Goal: Task Accomplishment & Management: Use online tool/utility

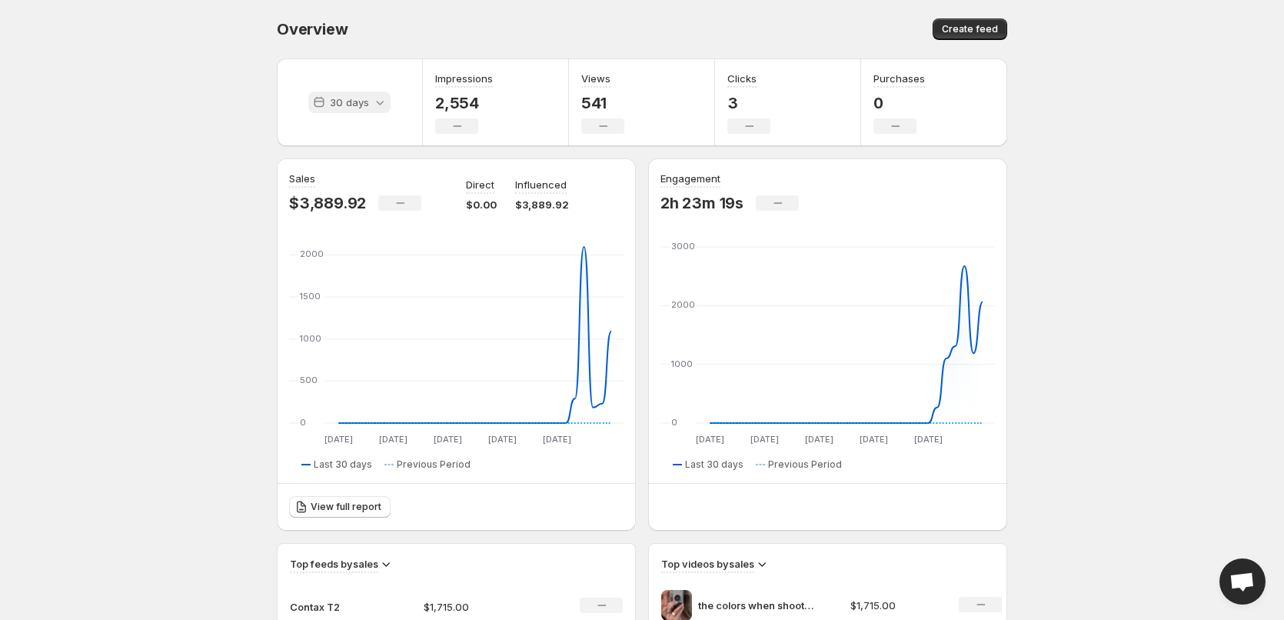
click at [345, 105] on p "30 days" at bounding box center [349, 102] width 39 height 15
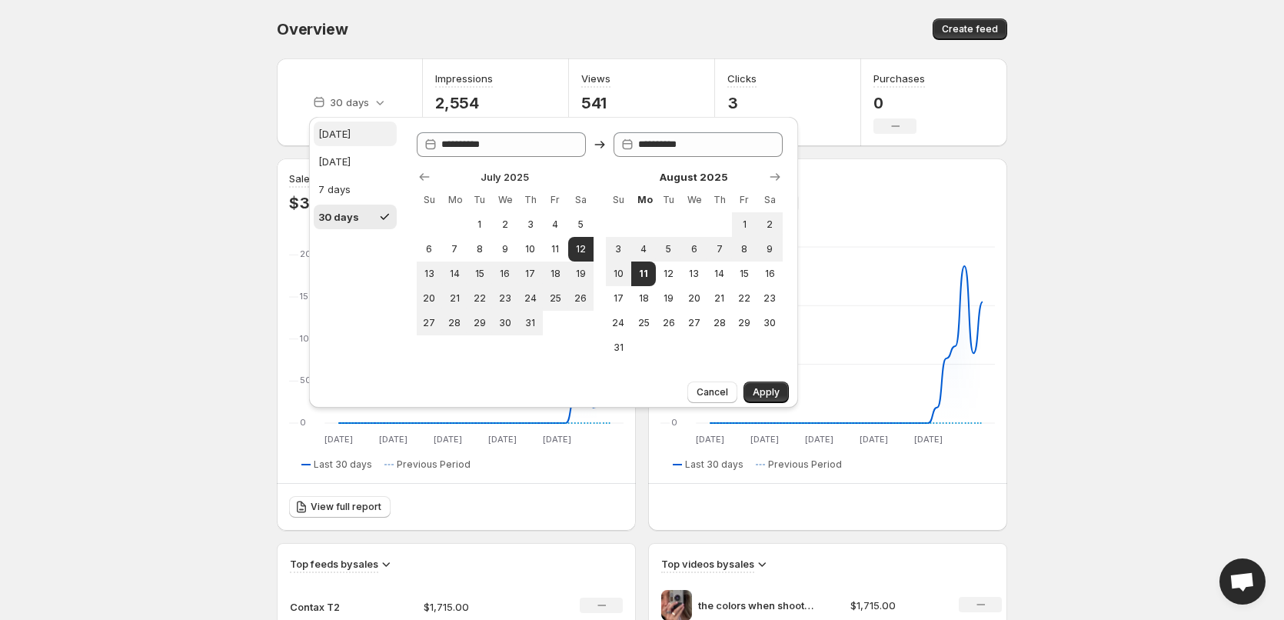
click at [344, 138] on div "[DATE]" at bounding box center [334, 133] width 32 height 15
type input "**********"
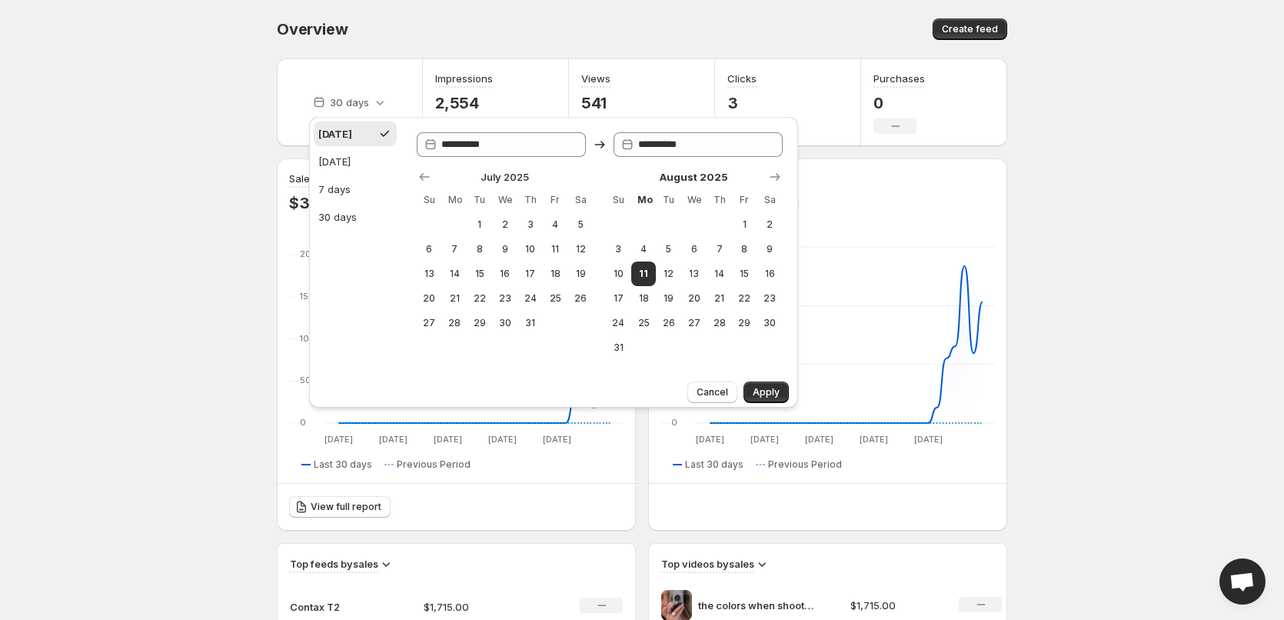
click at [112, 94] on body "Home Feeds Videos Subscription Settings Overview. This page is ready Overview C…" at bounding box center [642, 310] width 1284 height 620
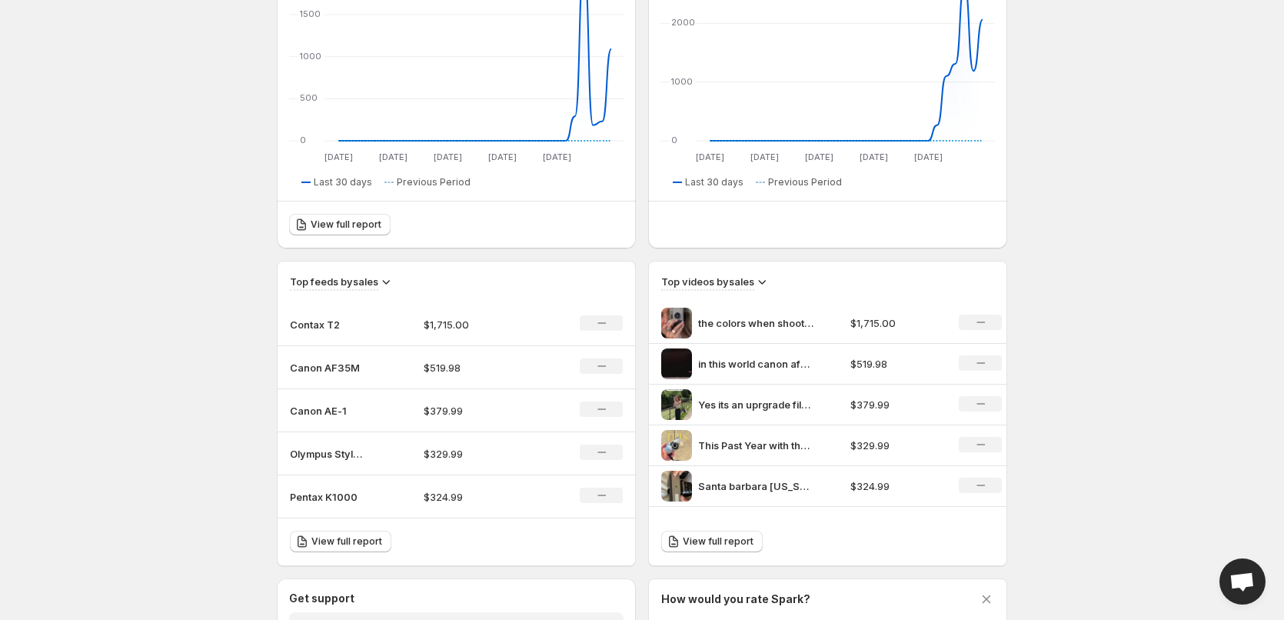
scroll to position [308, 0]
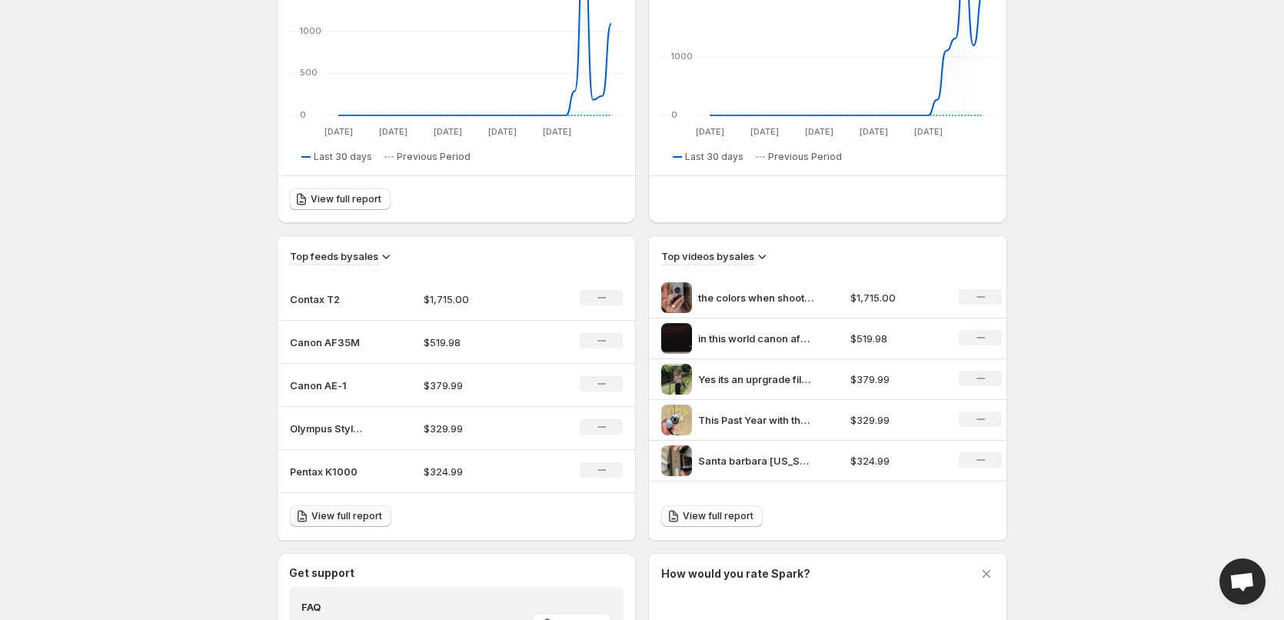
click at [321, 509] on link "View full report" at bounding box center [340, 516] width 101 height 22
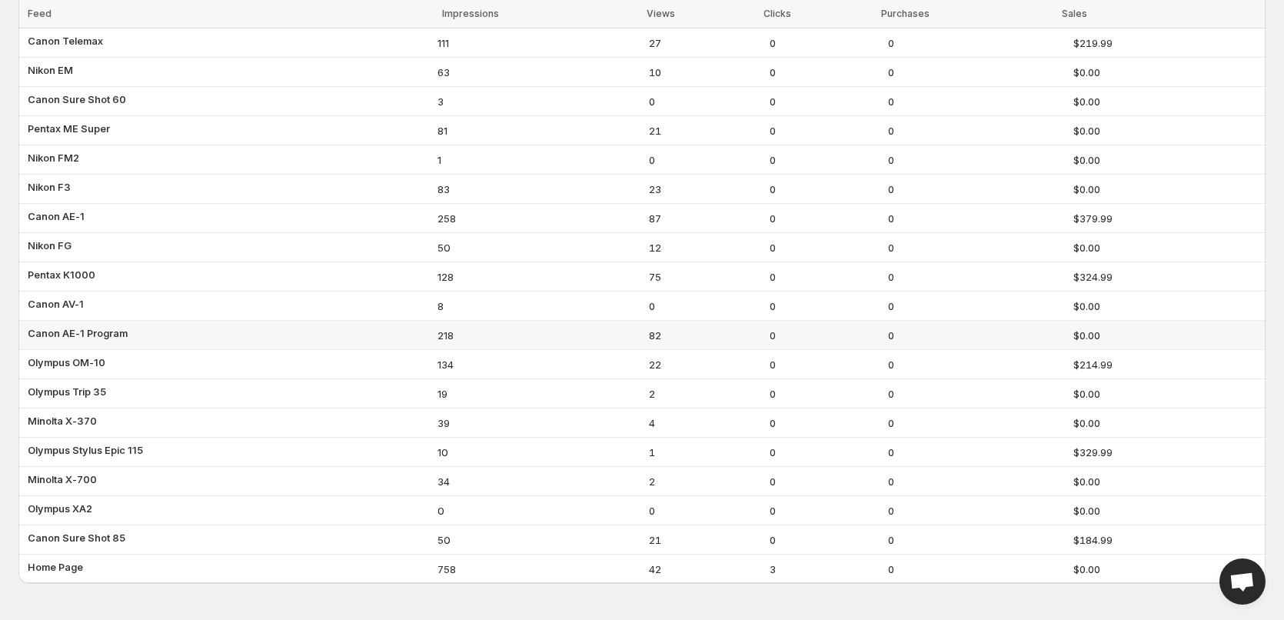
scroll to position [6, 0]
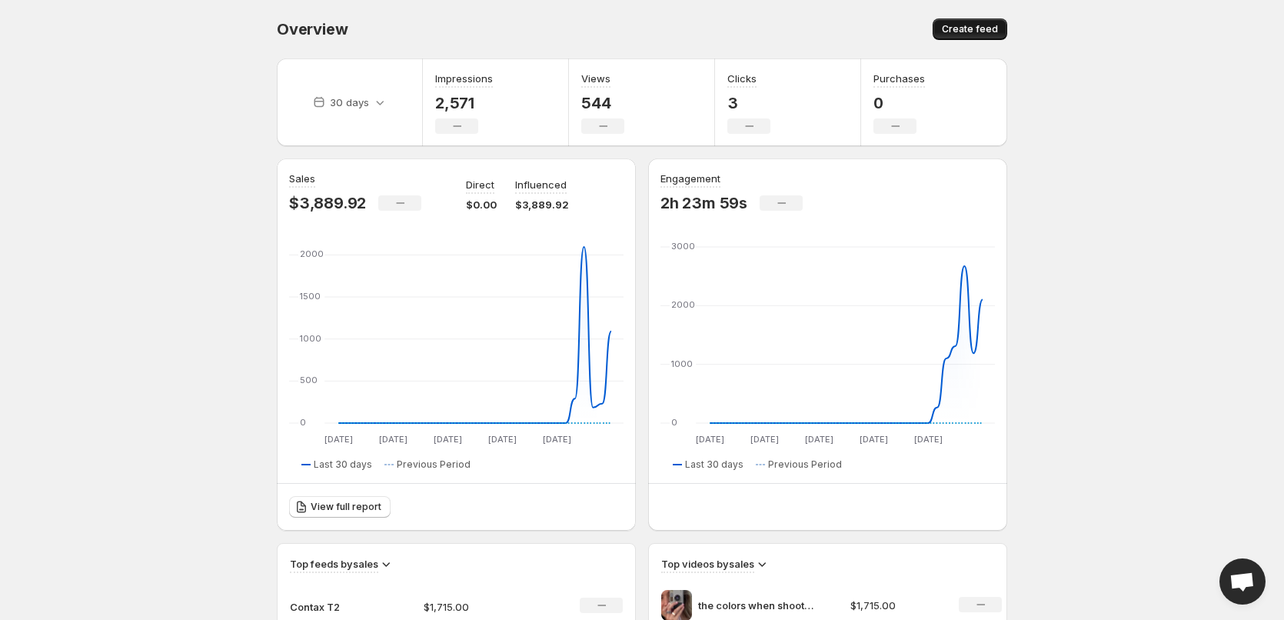
click at [953, 29] on span "Create feed" at bounding box center [970, 29] width 56 height 12
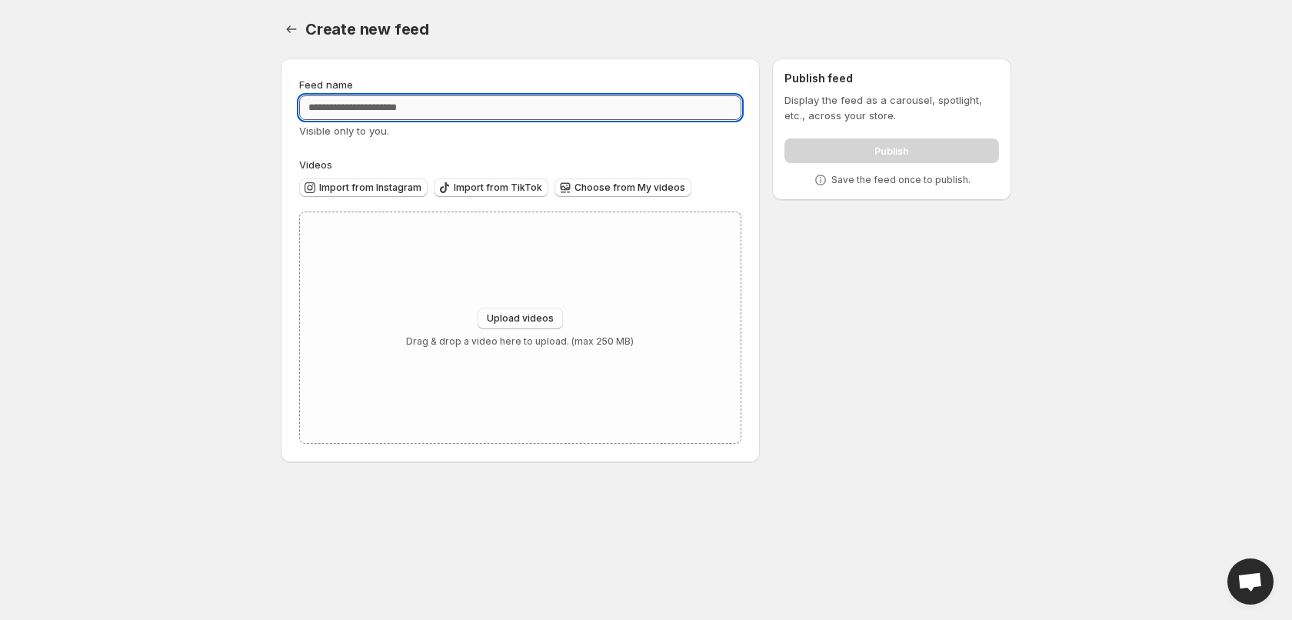
click at [458, 111] on input "Feed name" at bounding box center [520, 107] width 442 height 25
type input "**********"
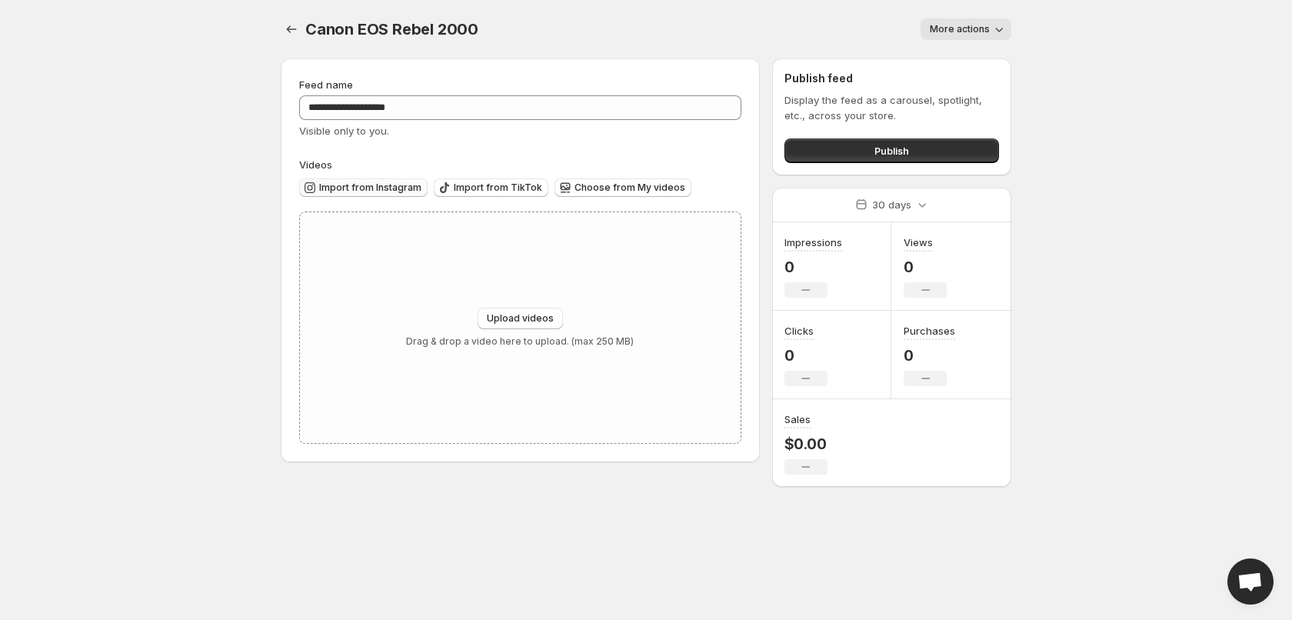
click at [382, 188] on span "Import from Instagram" at bounding box center [370, 187] width 102 height 12
click at [521, 183] on span "Import from TikTok" at bounding box center [498, 187] width 88 height 12
click at [517, 184] on span "Import from TikTok" at bounding box center [498, 187] width 88 height 12
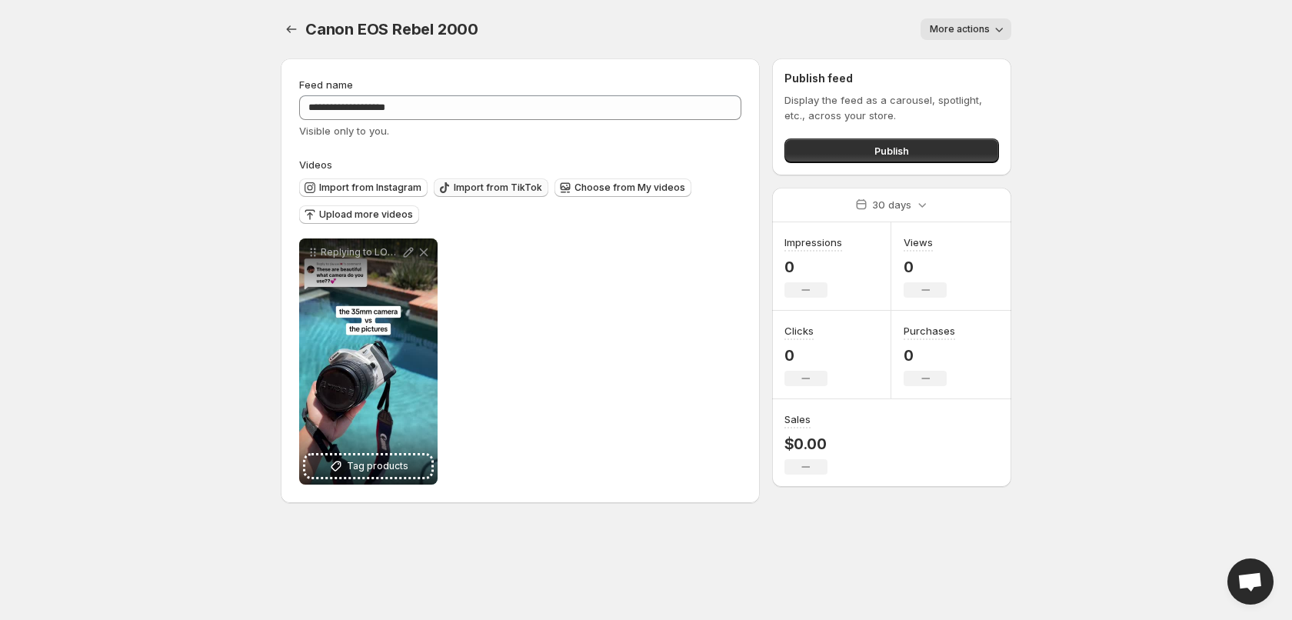
click at [508, 186] on span "Import from TikTok" at bounding box center [498, 187] width 88 height 12
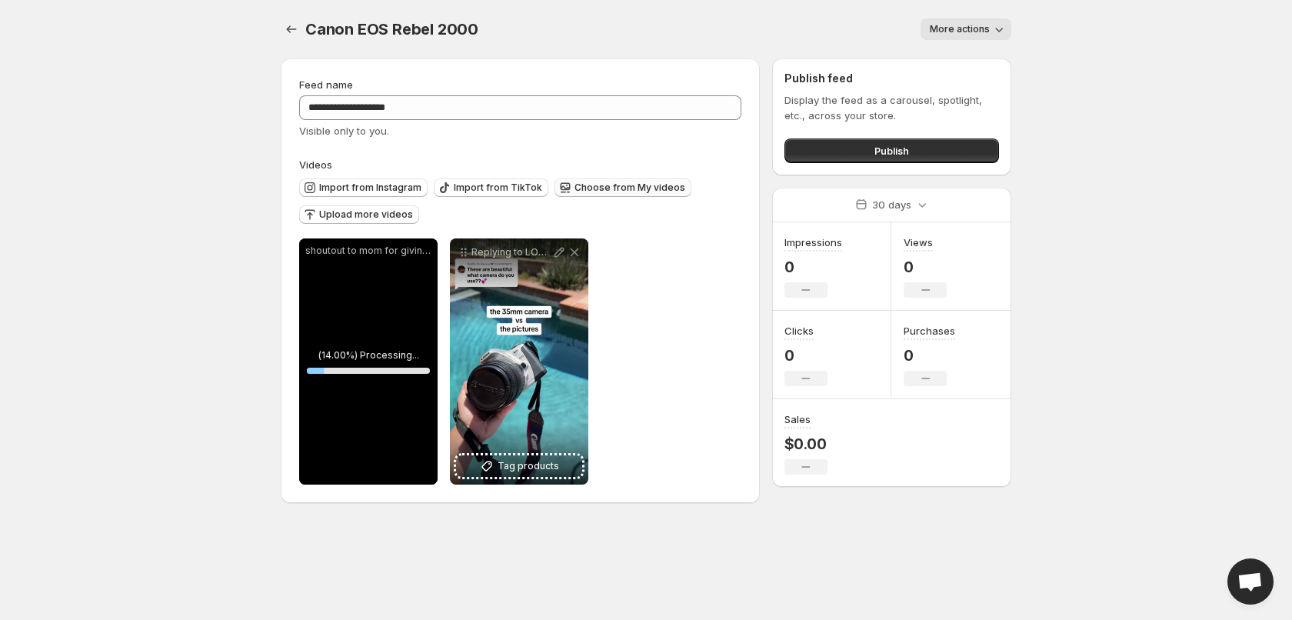
click at [589, 195] on button "Choose from My videos" at bounding box center [622, 187] width 137 height 18
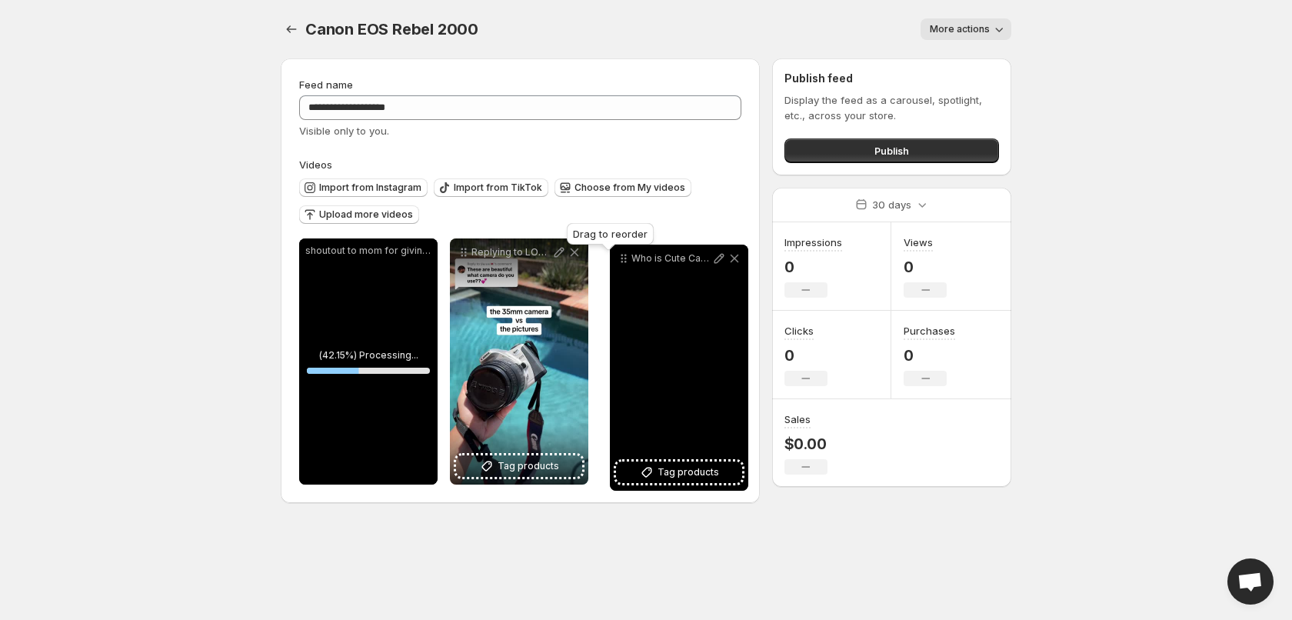
drag, startPoint x: 312, startPoint y: 257, endPoint x: 623, endPoint y: 263, distance: 310.7
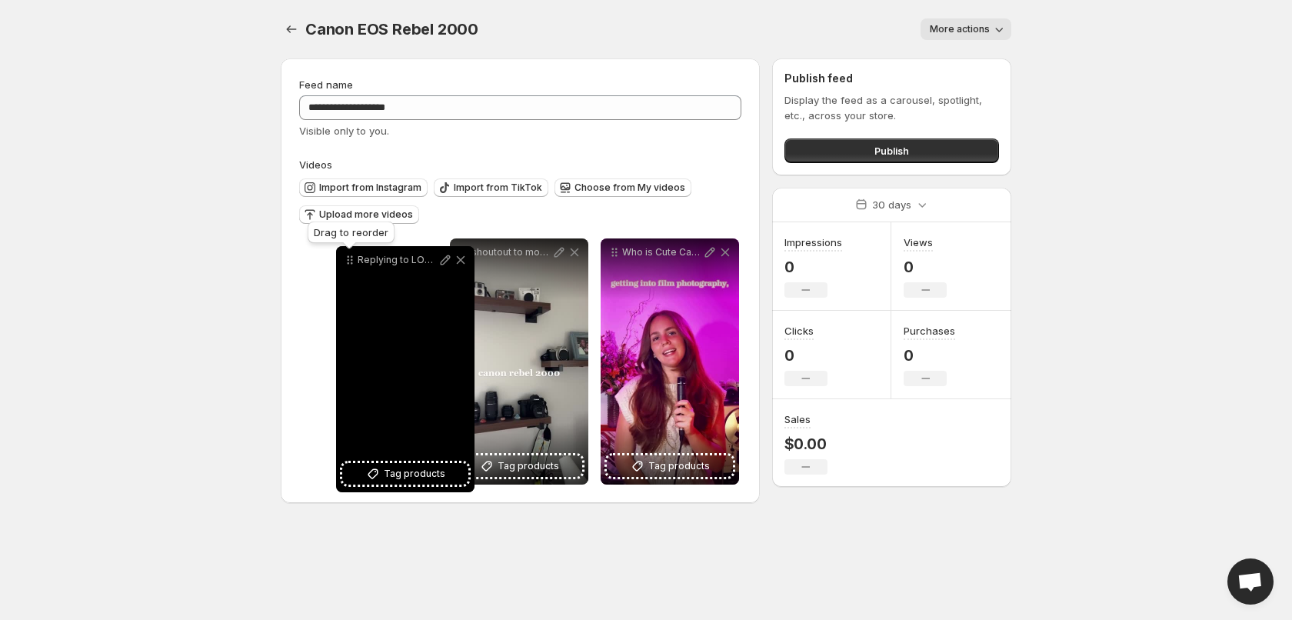
drag, startPoint x: 461, startPoint y: 253, endPoint x: 348, endPoint y: 261, distance: 114.0
click at [348, 261] on icon at bounding box center [349, 260] width 2 height 2
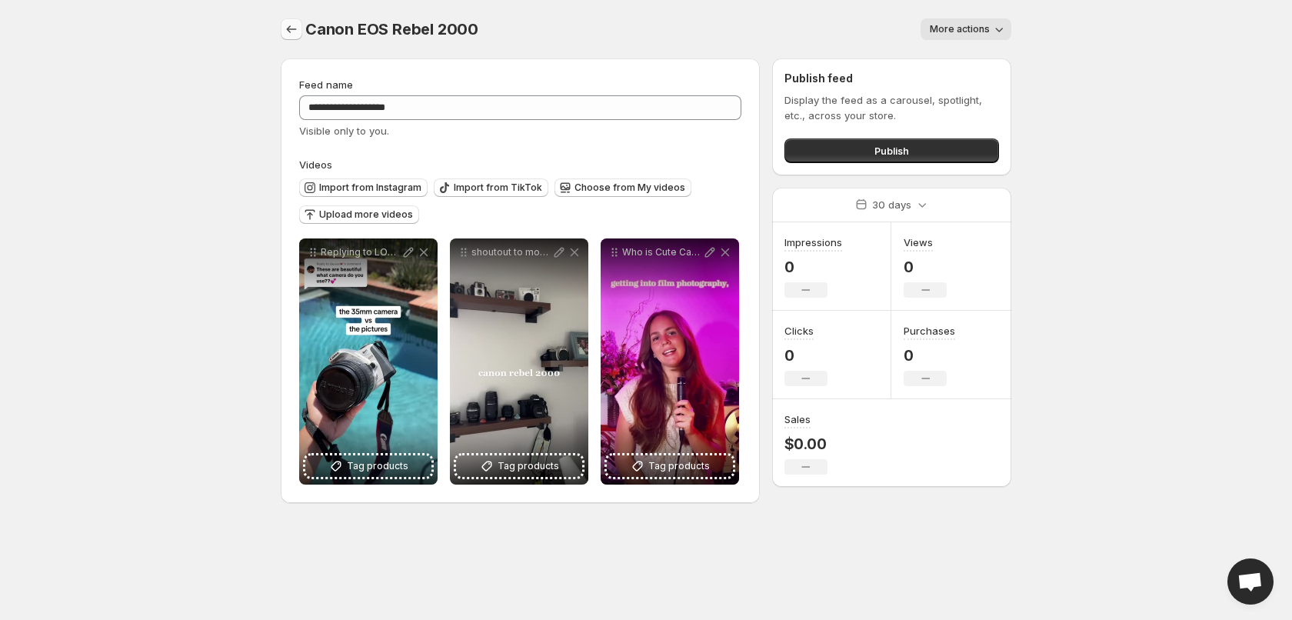
click at [299, 35] on button "Settings" at bounding box center [292, 29] width 22 height 22
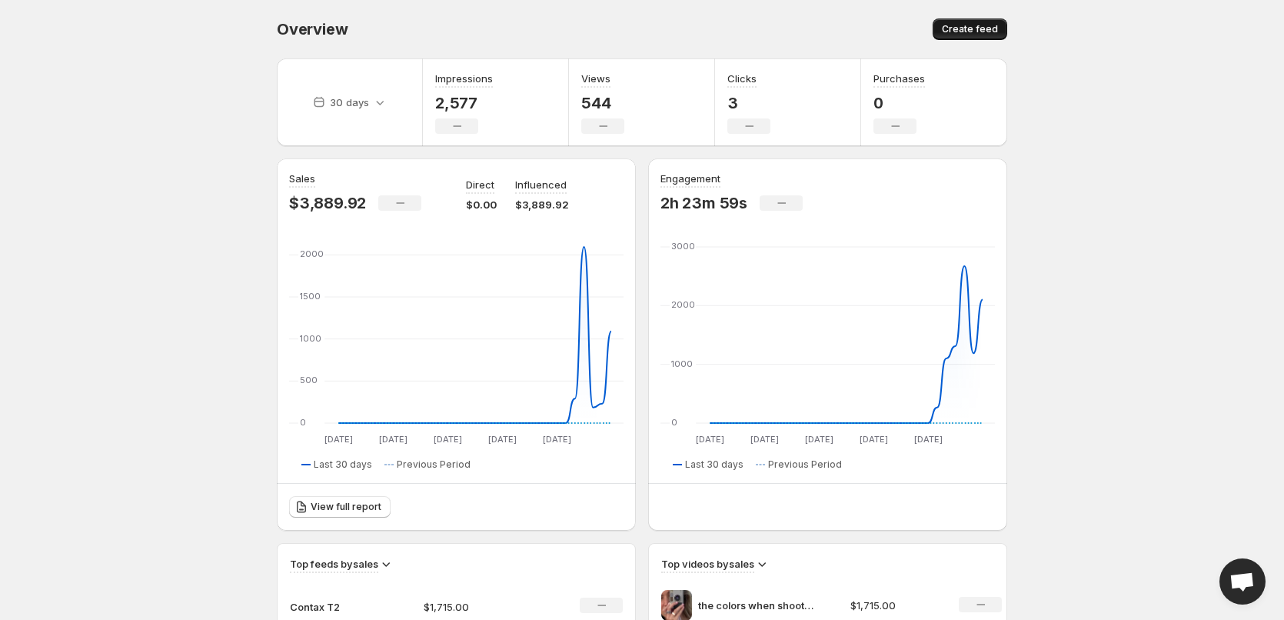
click at [953, 28] on span "Create feed" at bounding box center [970, 29] width 56 height 12
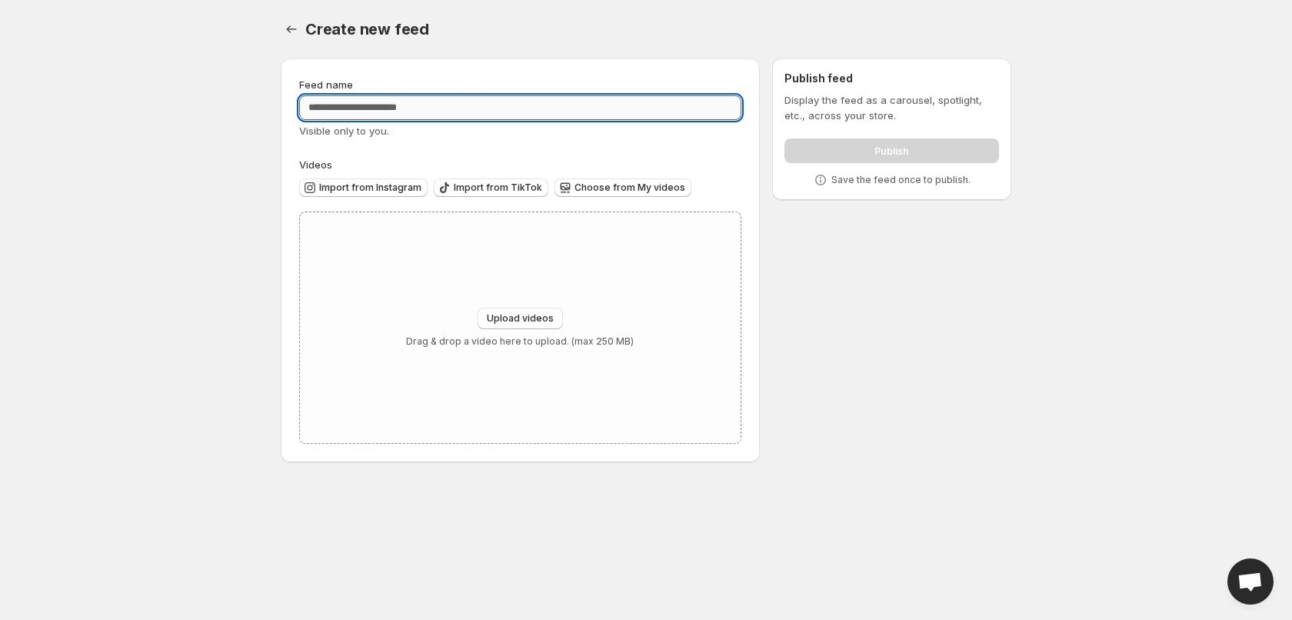
click at [346, 100] on input "Feed name" at bounding box center [520, 107] width 442 height 25
type input "**********"
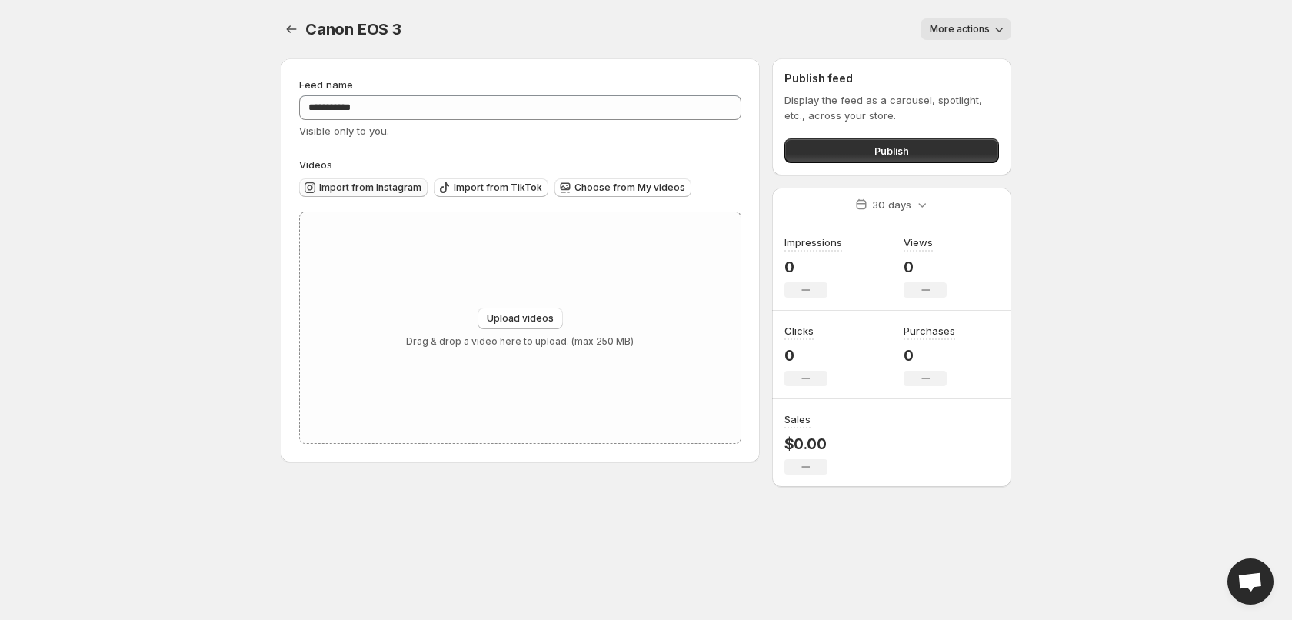
click at [351, 191] on span "Import from Instagram" at bounding box center [370, 187] width 102 height 12
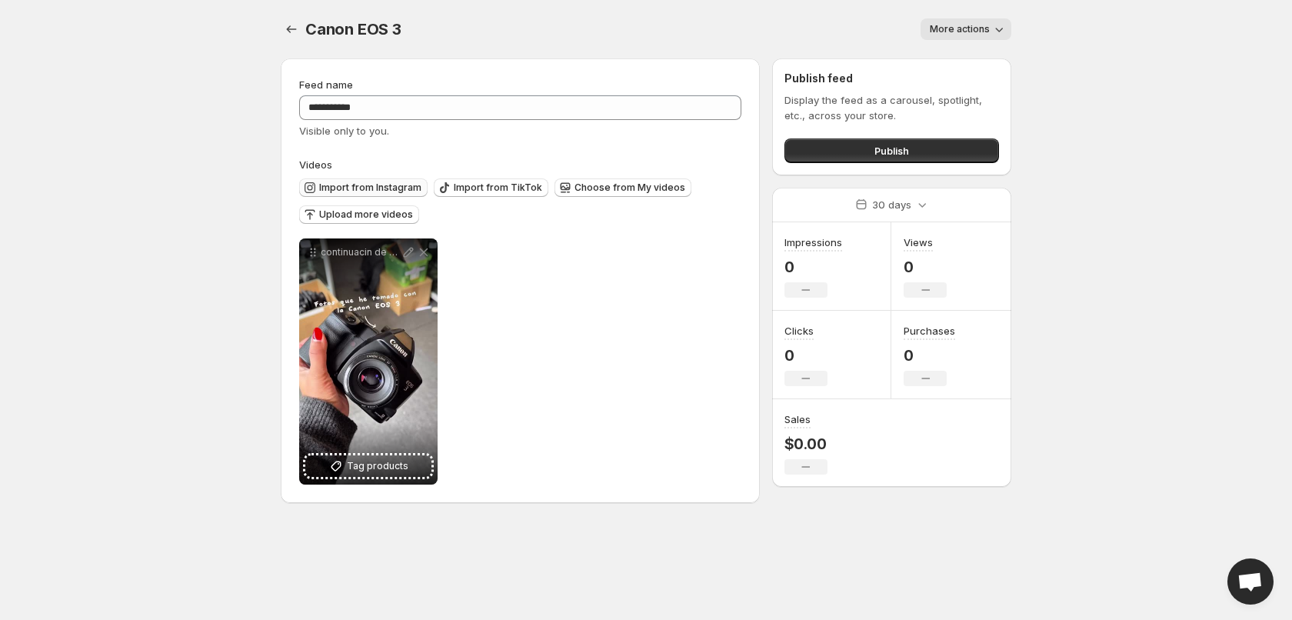
click at [382, 193] on span "Import from Instagram" at bounding box center [370, 187] width 102 height 12
click at [501, 192] on span "Import from TikTok" at bounding box center [498, 187] width 88 height 12
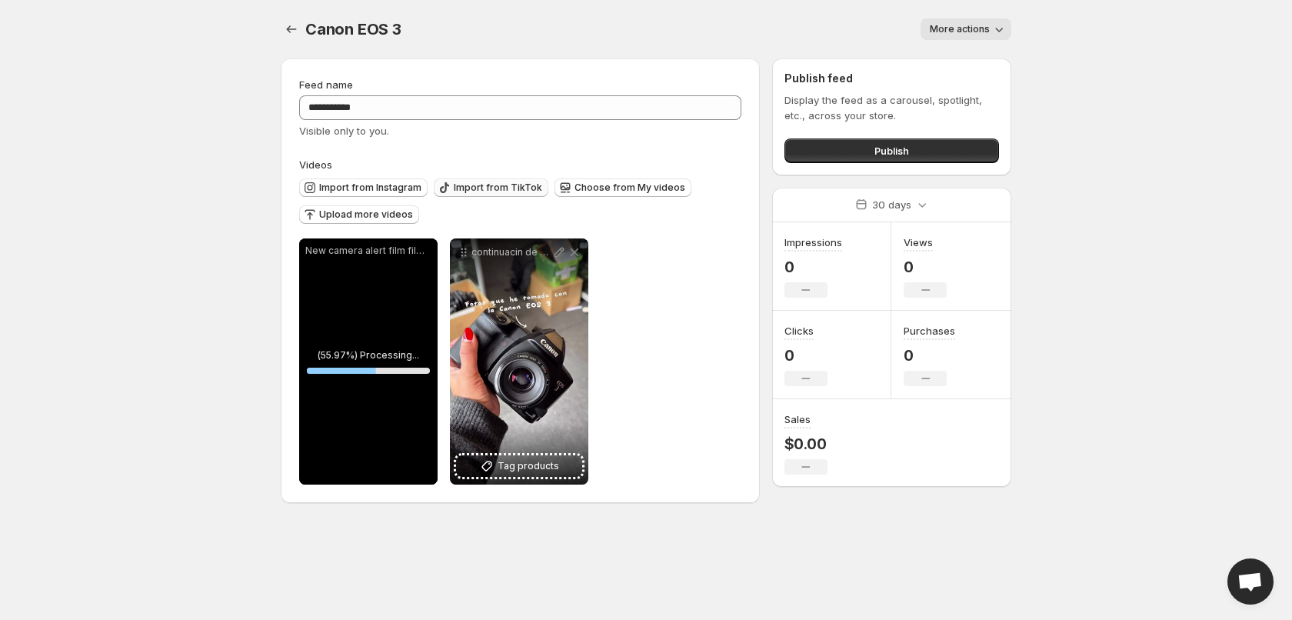
click at [499, 188] on span "Import from TikTok" at bounding box center [498, 187] width 88 height 12
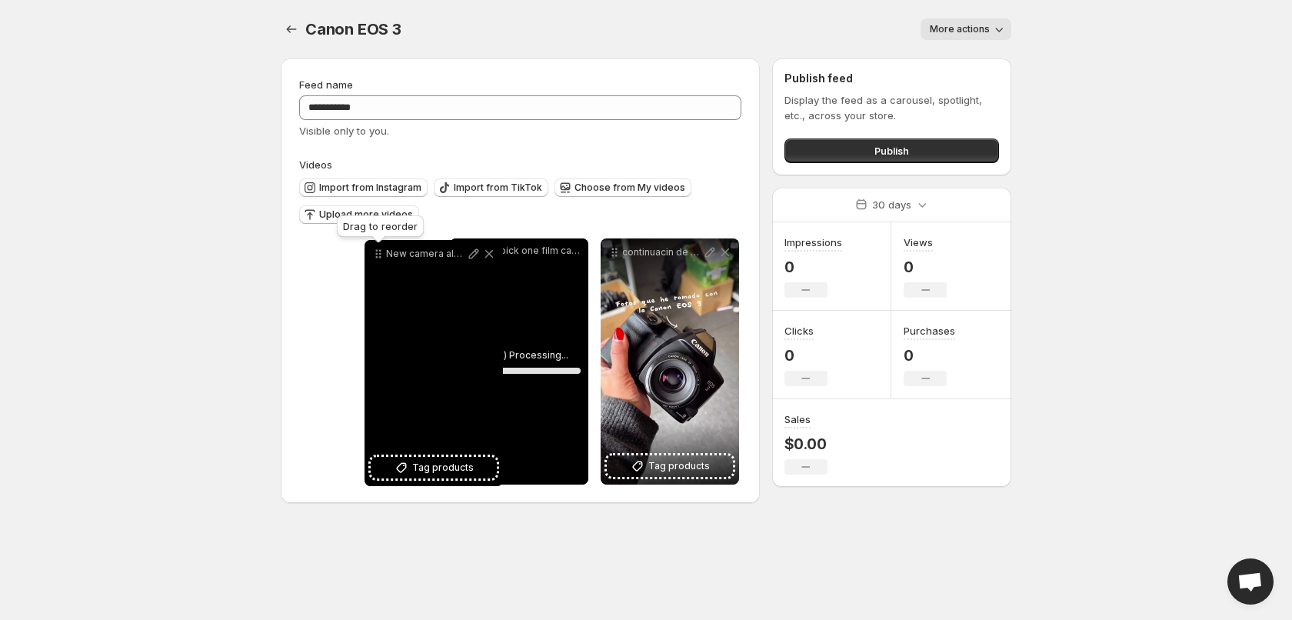
drag, startPoint x: 464, startPoint y: 256, endPoint x: 358, endPoint y: 258, distance: 106.1
click at [371, 258] on icon at bounding box center [378, 253] width 15 height 15
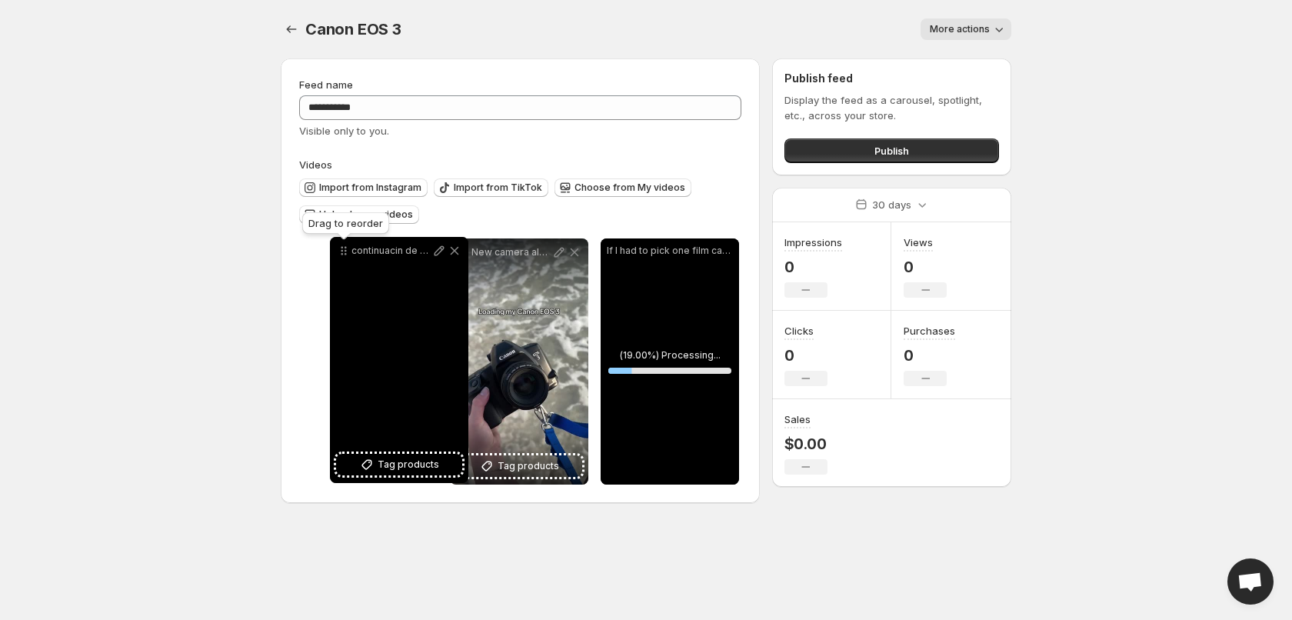
drag, startPoint x: 614, startPoint y: 258, endPoint x: 343, endPoint y: 256, distance: 270.6
click at [343, 256] on icon at bounding box center [343, 250] width 15 height 15
click at [351, 256] on p "continuacin de mi video [PERSON_NAME] mostrndoles estas jototas que he tomado c…" at bounding box center [391, 250] width 80 height 12
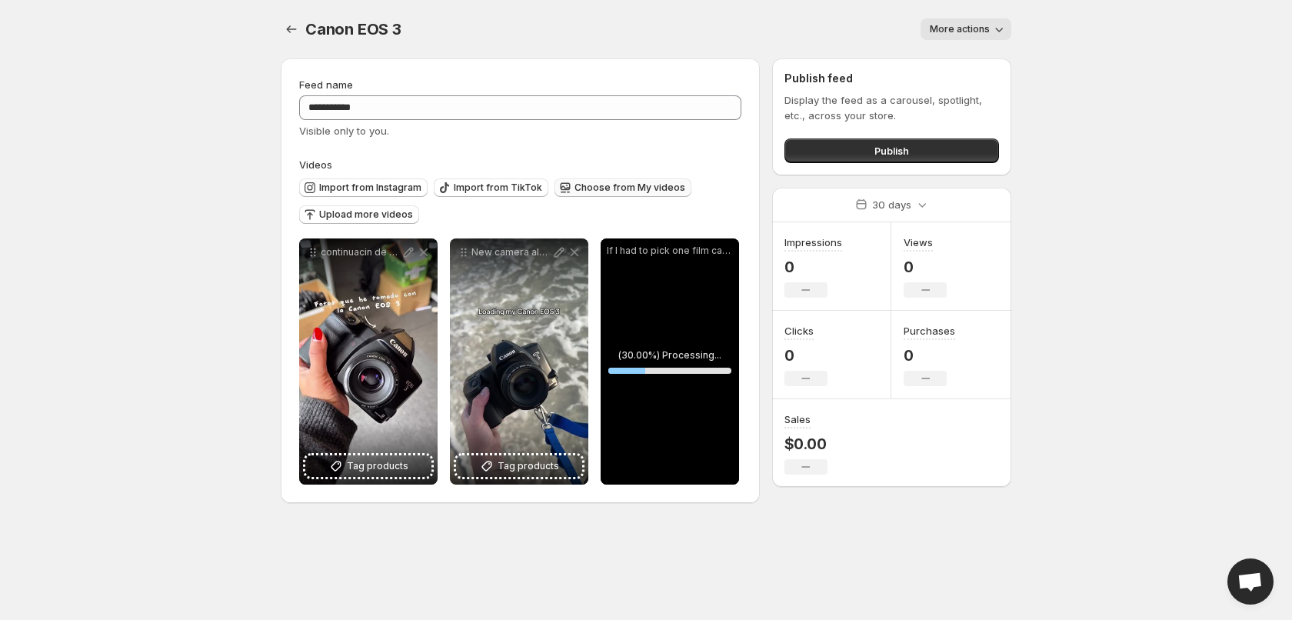
click at [631, 186] on span "Choose from My videos" at bounding box center [629, 187] width 111 height 12
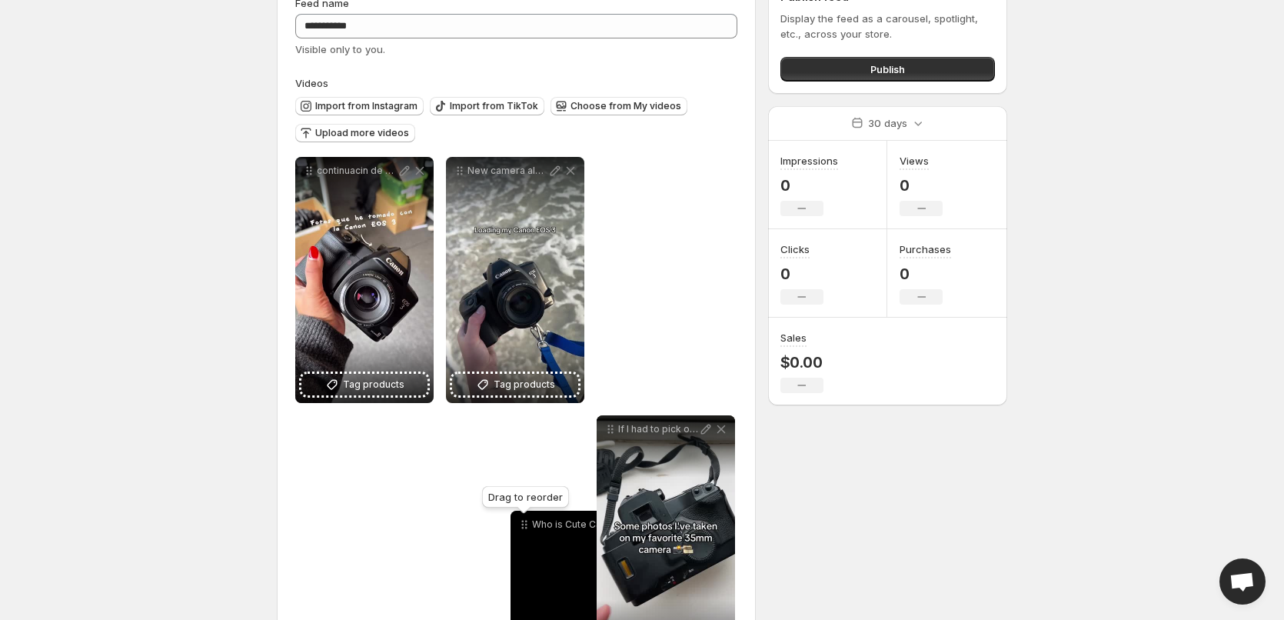
scroll to position [91, 0]
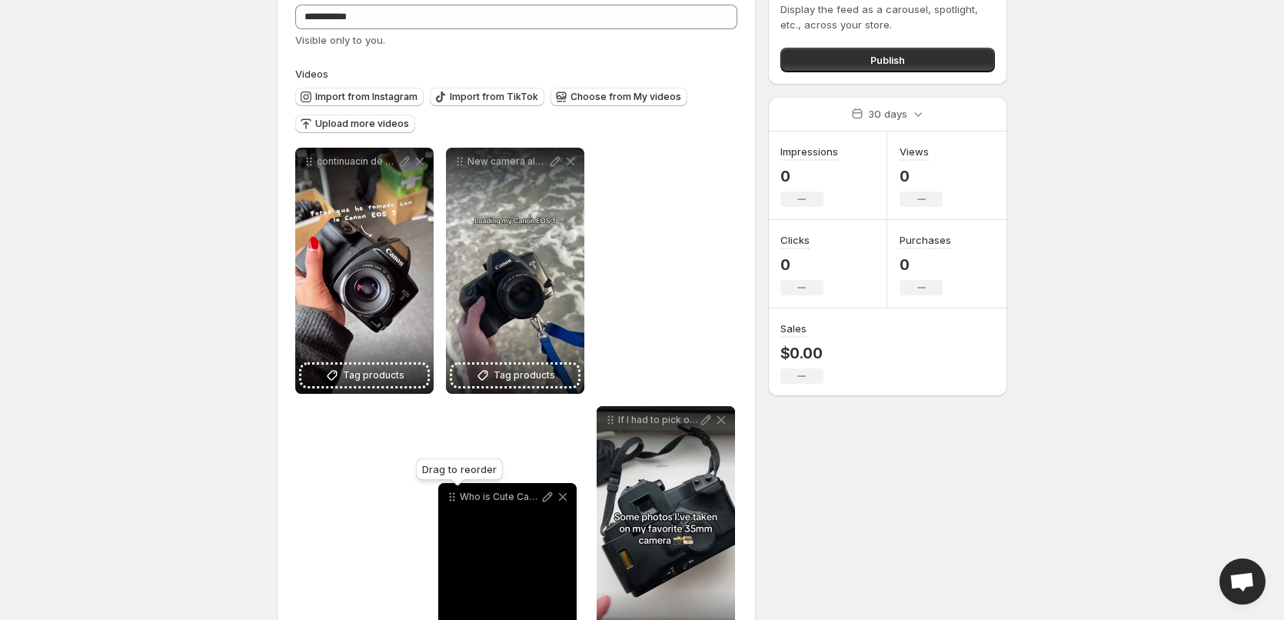
drag, startPoint x: 310, startPoint y: 254, endPoint x: 409, endPoint y: 455, distance: 224.5
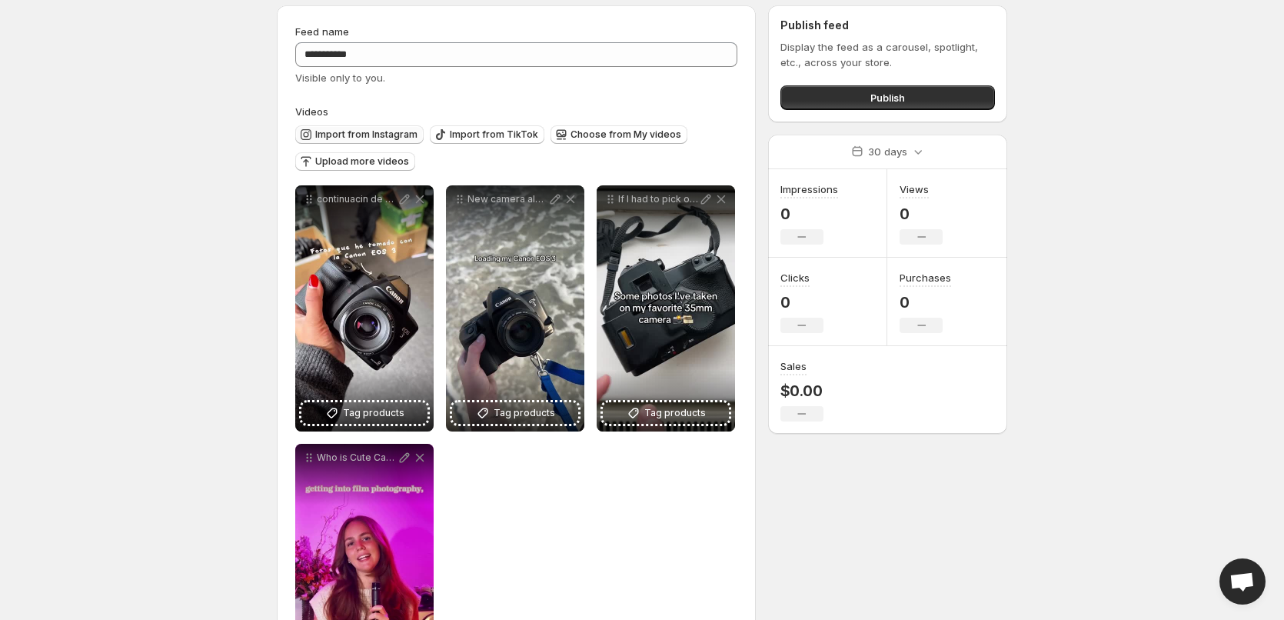
scroll to position [0, 0]
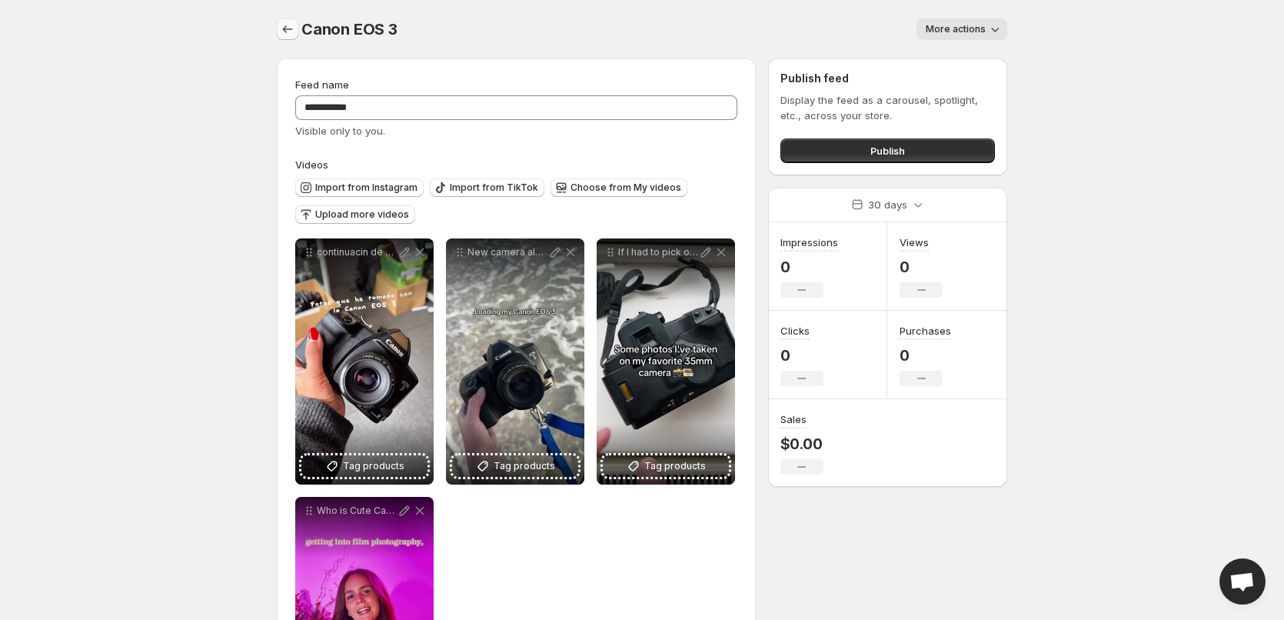
click at [294, 22] on icon "Settings" at bounding box center [287, 29] width 15 height 15
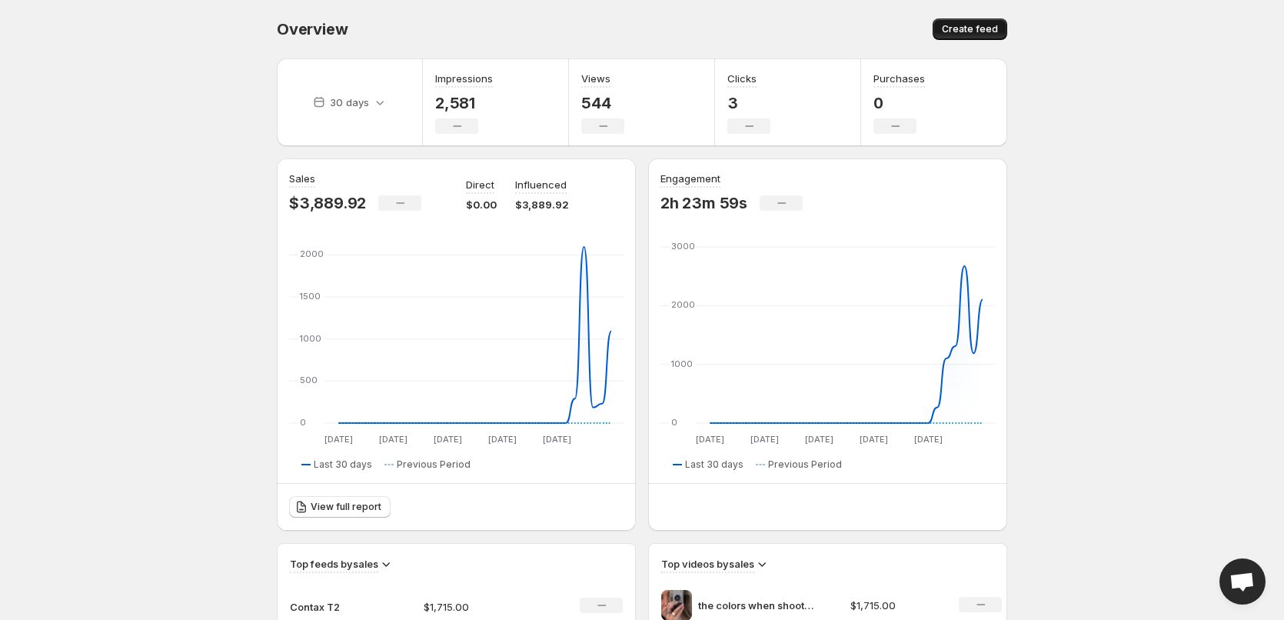
click at [977, 18] on button "Create feed" at bounding box center [970, 29] width 75 height 22
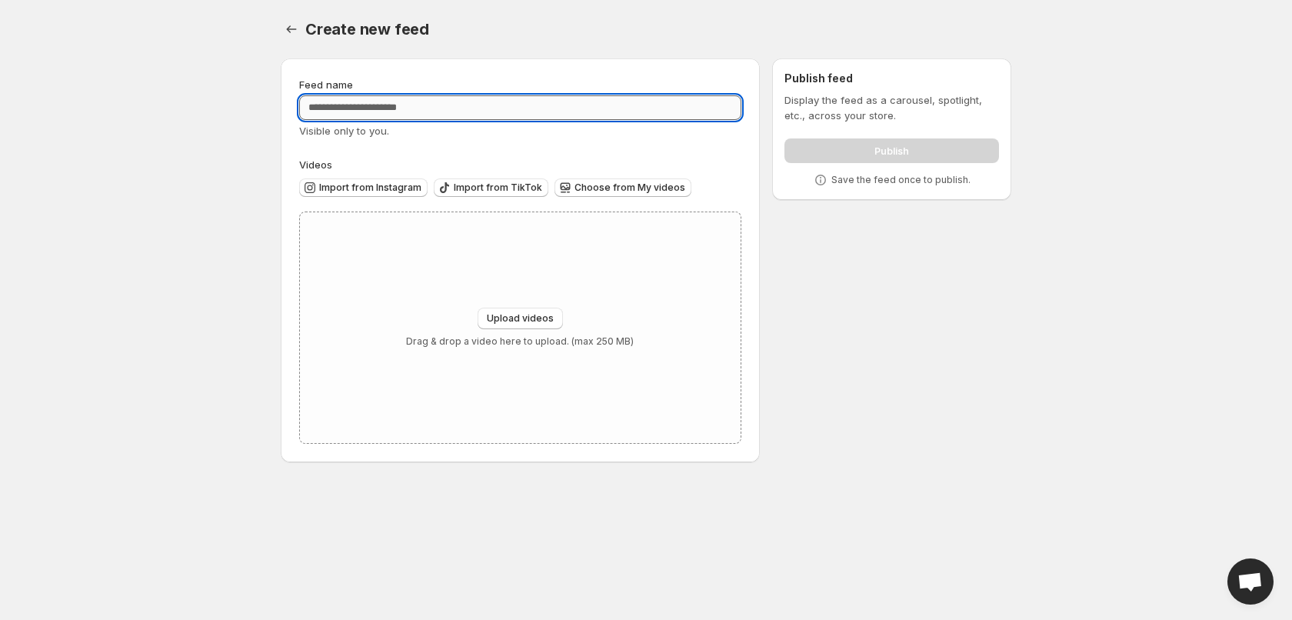
click at [356, 115] on input "Feed name" at bounding box center [520, 107] width 442 height 25
type input "**********"
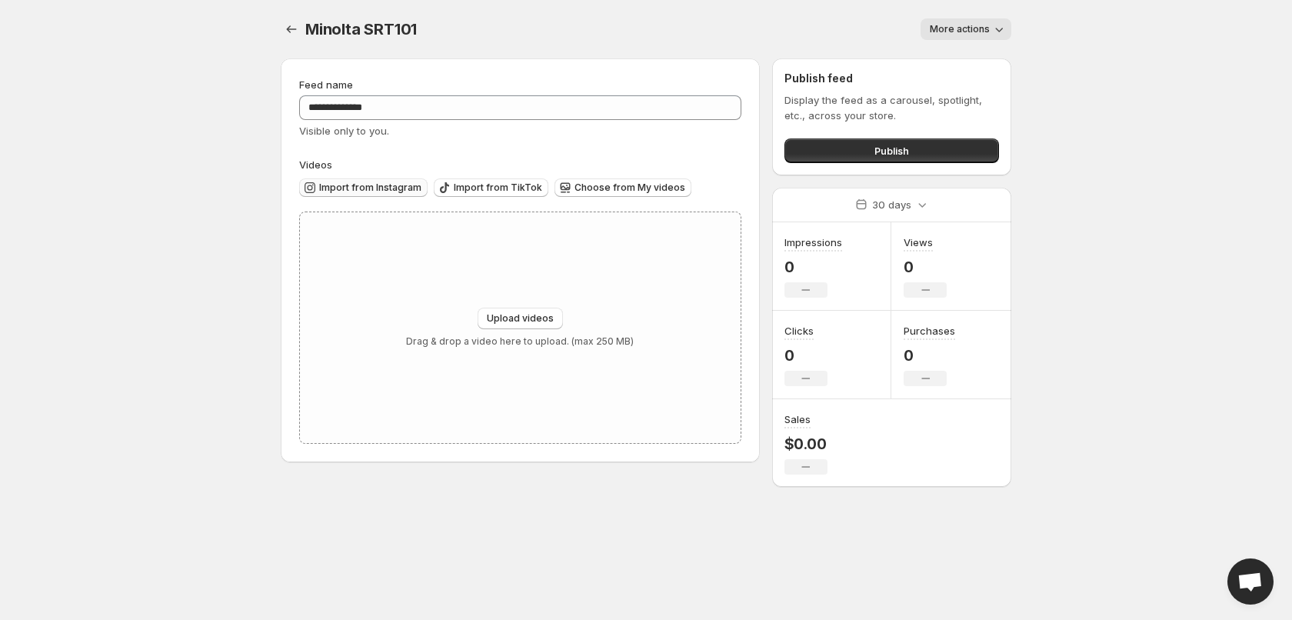
click at [356, 183] on span "Import from Instagram" at bounding box center [370, 187] width 102 height 12
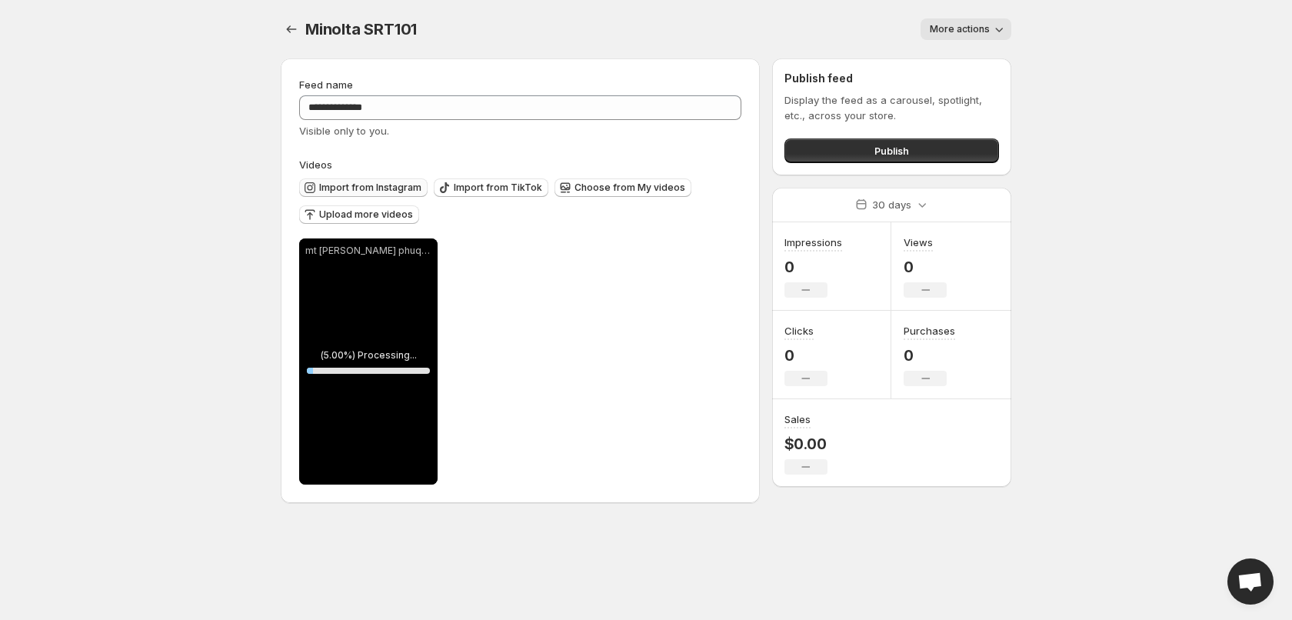
click at [388, 185] on span "Import from Instagram" at bounding box center [370, 187] width 102 height 12
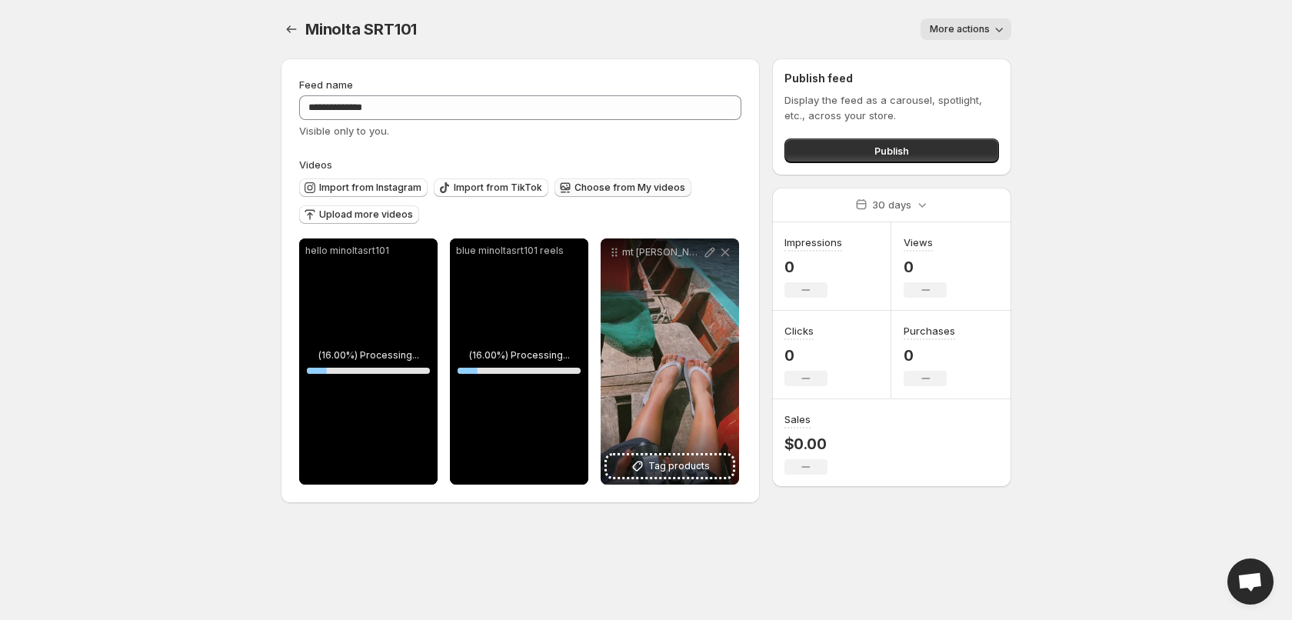
click at [609, 181] on button "Choose from My videos" at bounding box center [622, 187] width 137 height 18
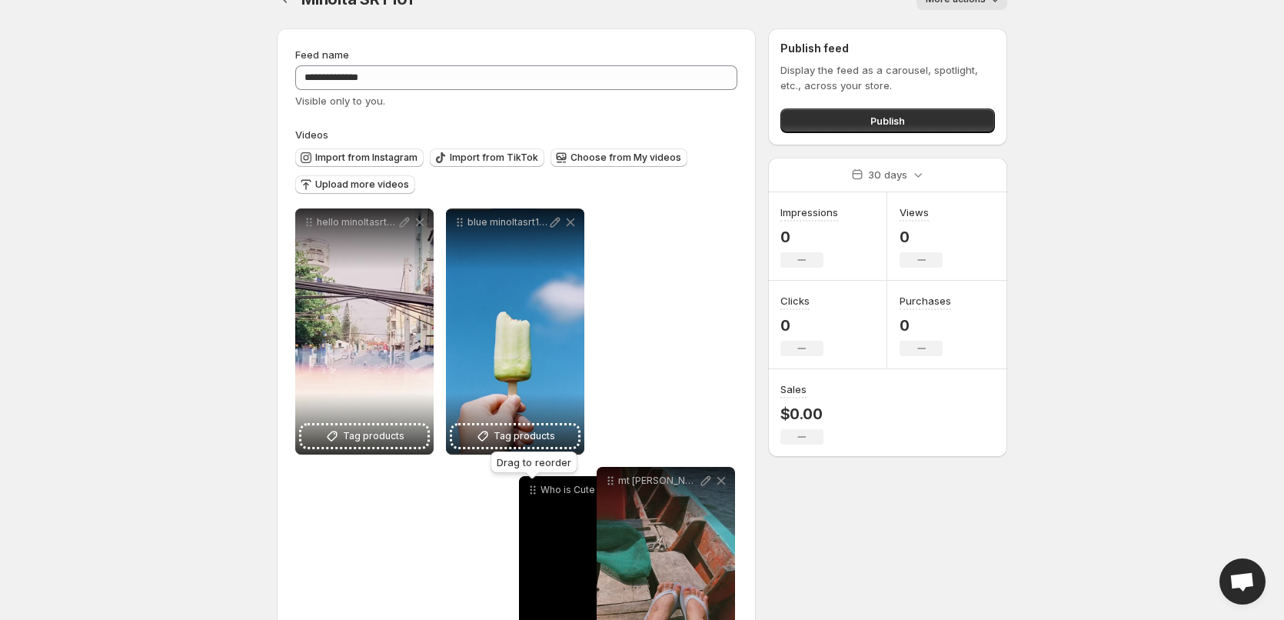
drag, startPoint x: 327, startPoint y: 287, endPoint x: 529, endPoint y: 504, distance: 296.5
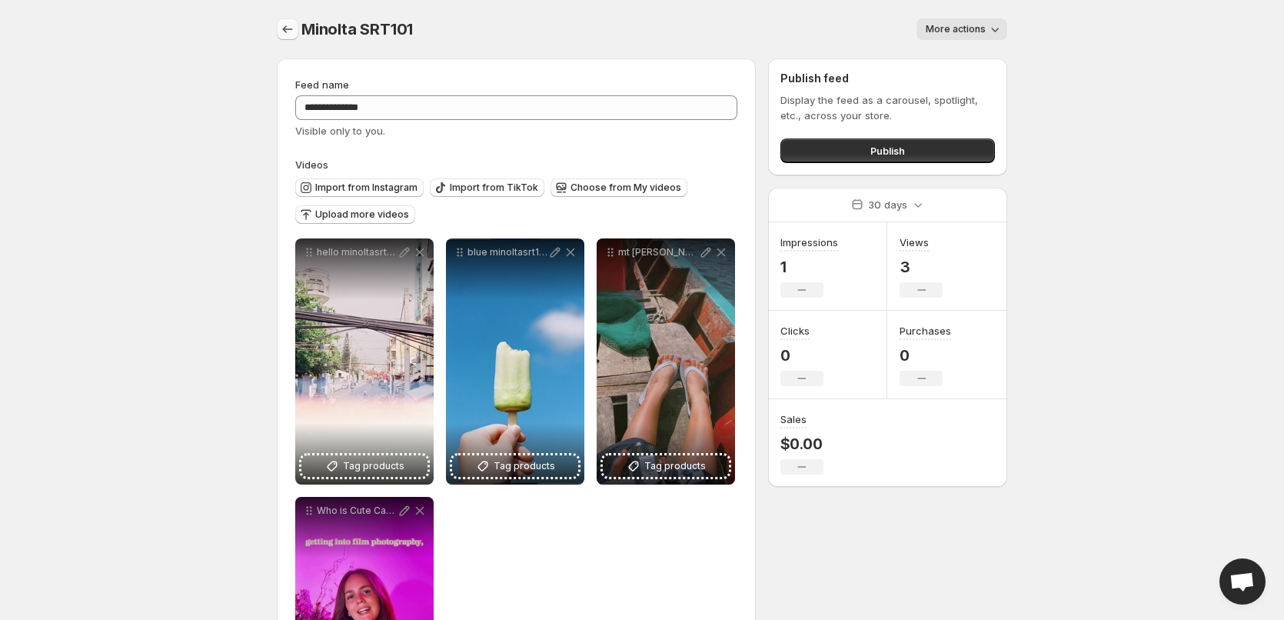
click at [293, 25] on icon "Settings" at bounding box center [287, 29] width 15 height 15
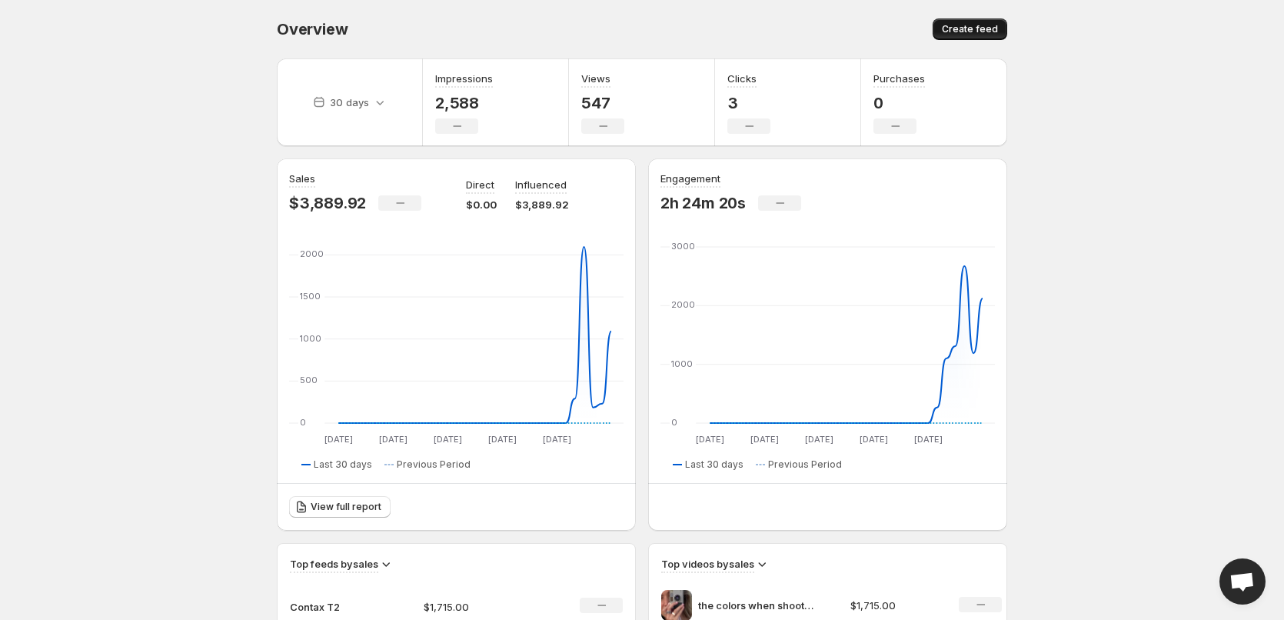
click at [969, 23] on button "Create feed" at bounding box center [970, 29] width 75 height 22
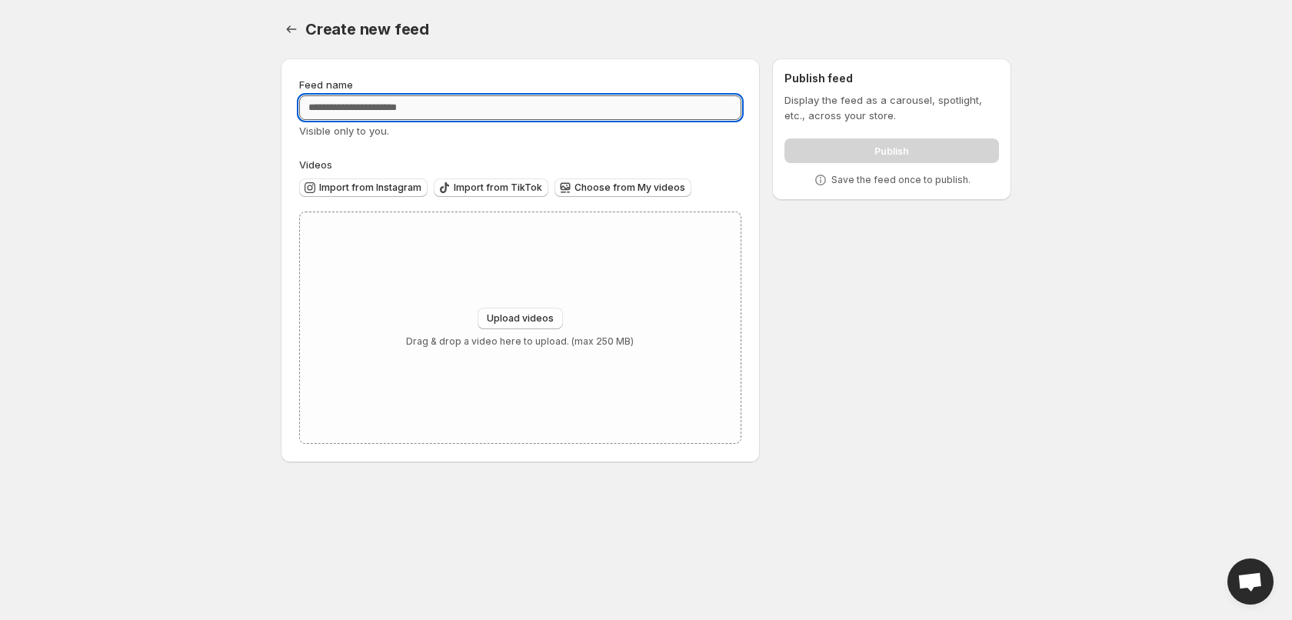
click at [375, 111] on input "Feed name" at bounding box center [520, 107] width 442 height 25
type input "**********"
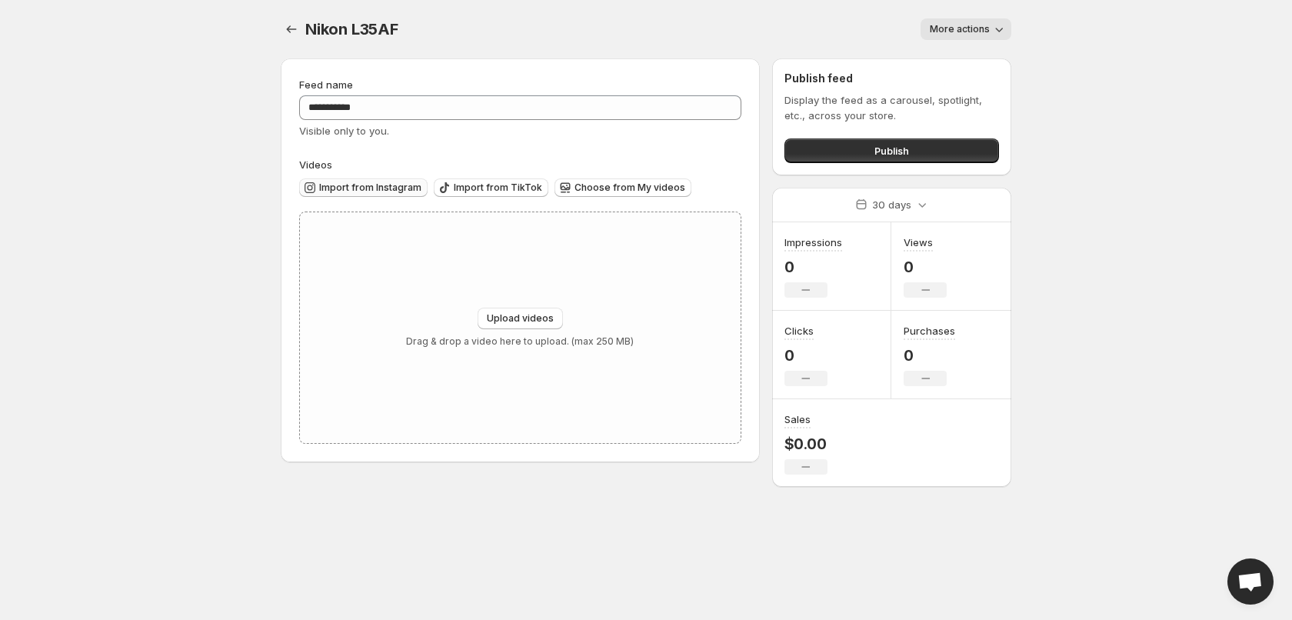
click at [348, 186] on span "Import from Instagram" at bounding box center [370, 187] width 102 height 12
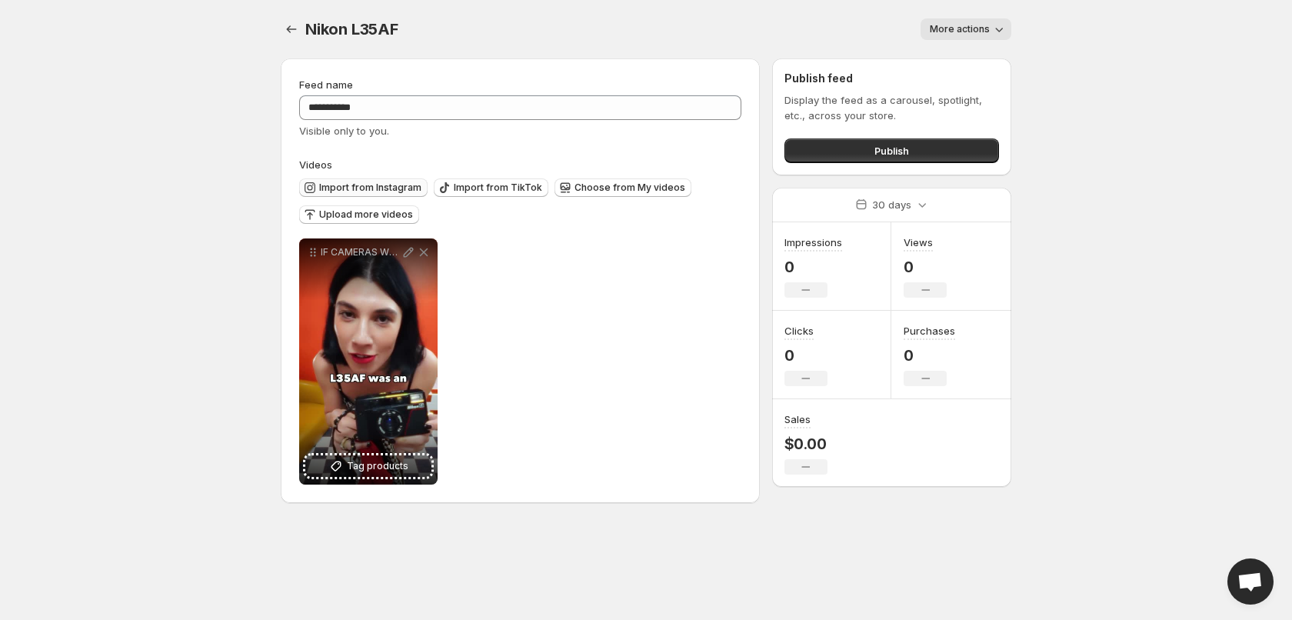
click at [344, 188] on span "Import from Instagram" at bounding box center [370, 187] width 102 height 12
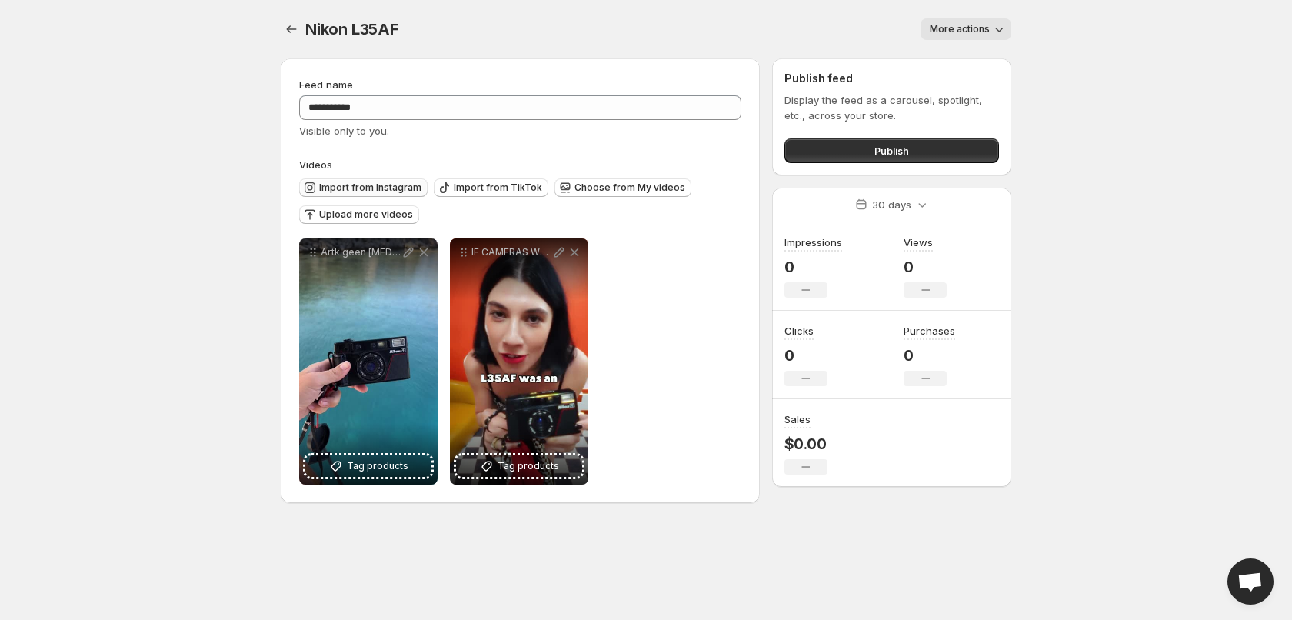
click at [348, 185] on span "Import from Instagram" at bounding box center [370, 187] width 102 height 12
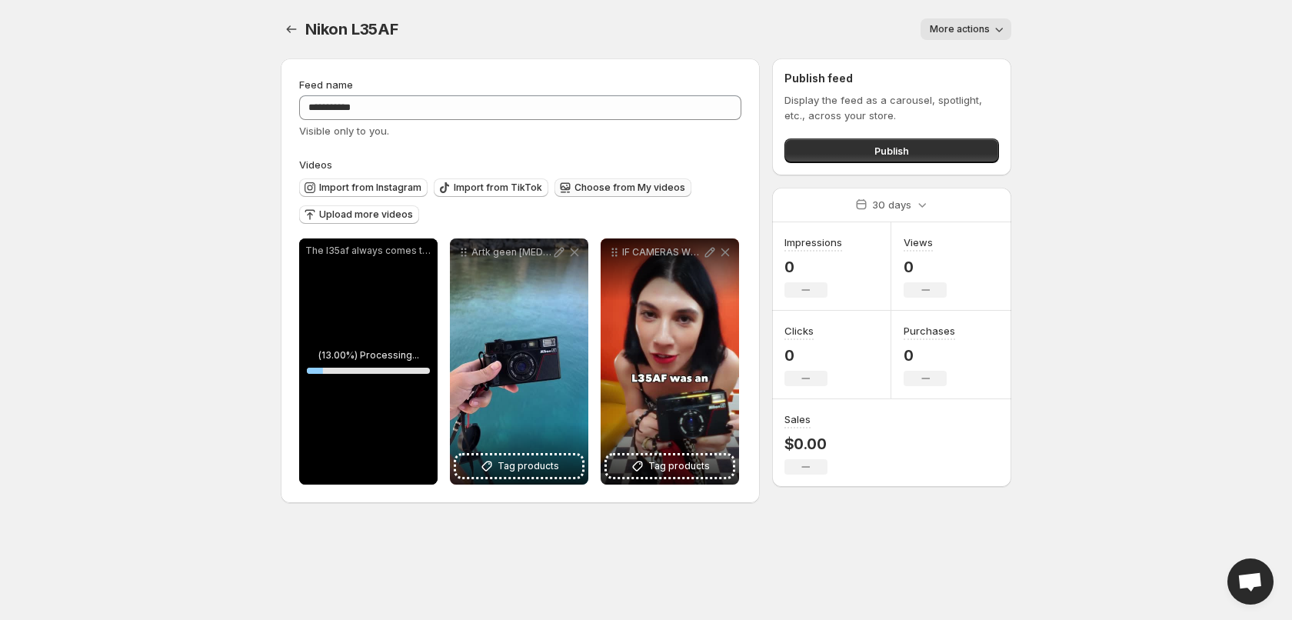
click at [637, 190] on span "Choose from My videos" at bounding box center [629, 187] width 111 height 12
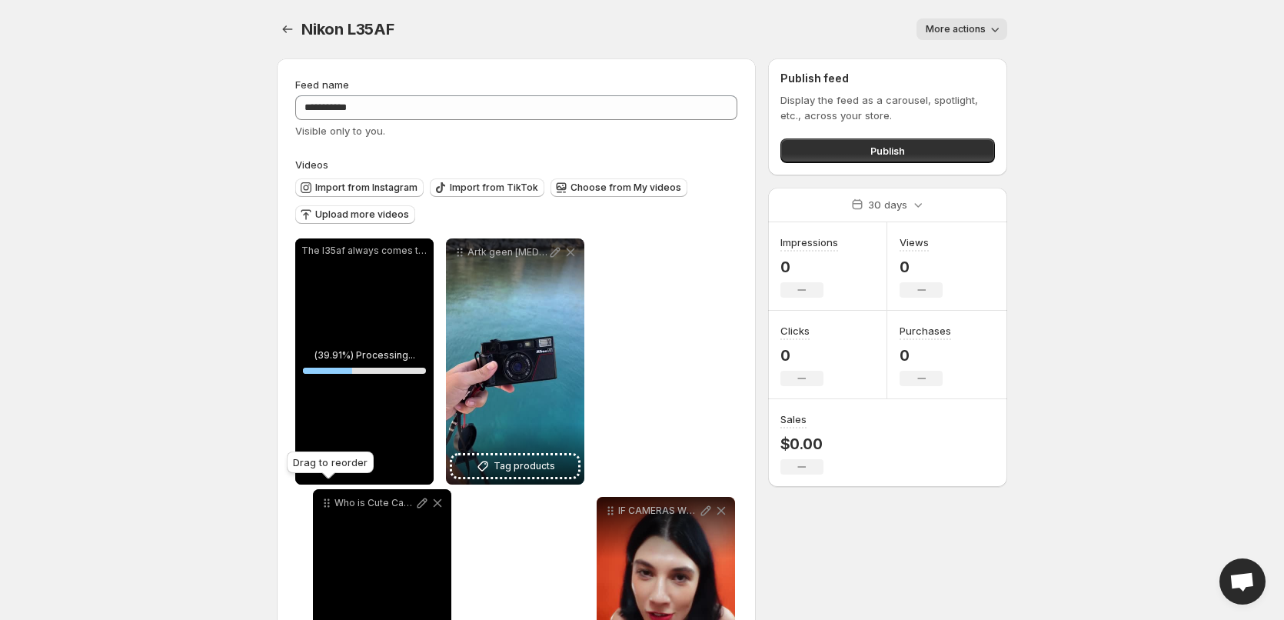
drag, startPoint x: 310, startPoint y: 281, endPoint x: 320, endPoint y: 499, distance: 218.6
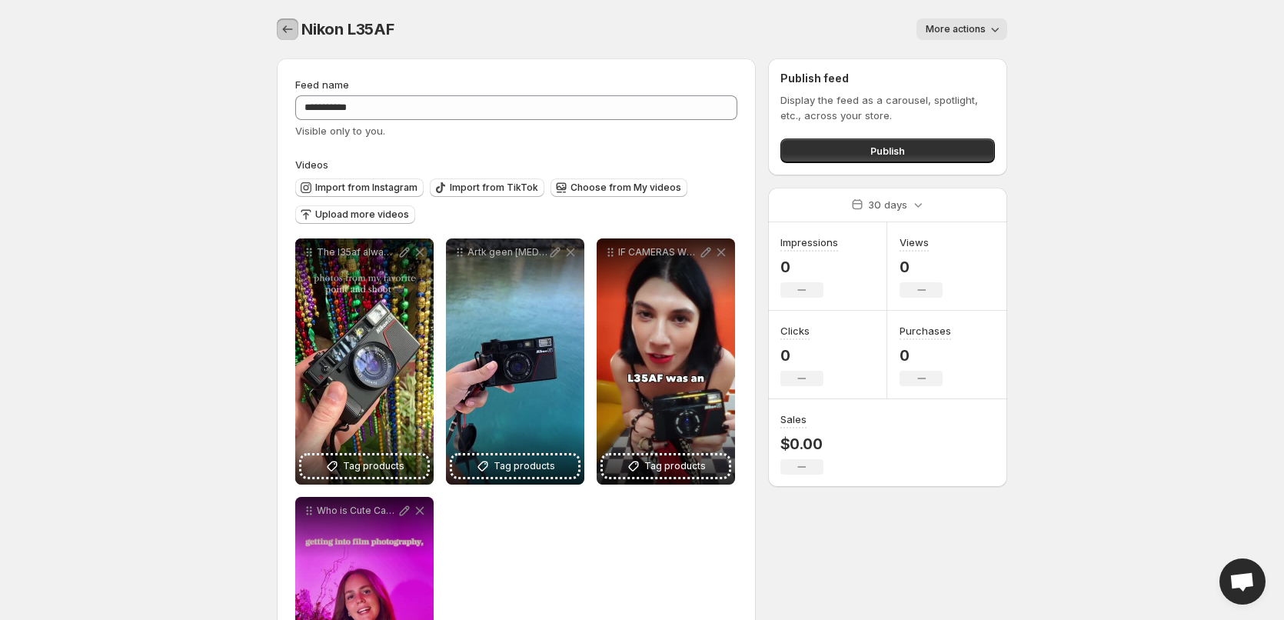
click at [291, 23] on icon "Settings" at bounding box center [287, 29] width 15 height 15
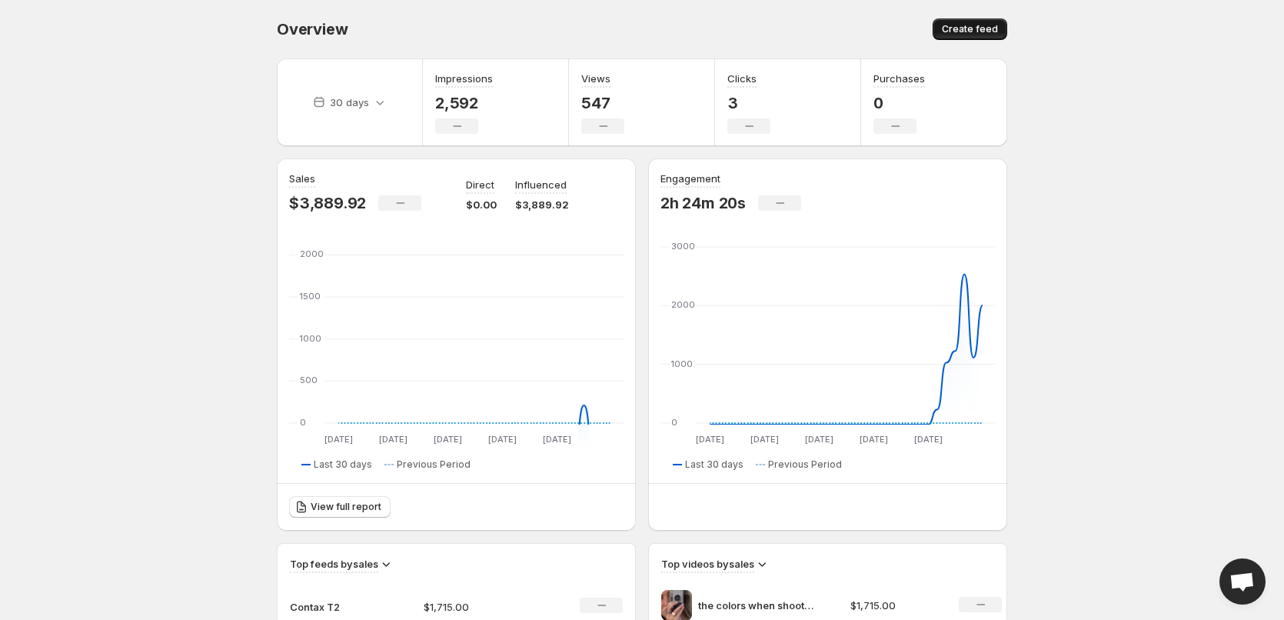
click at [967, 27] on span "Create feed" at bounding box center [970, 29] width 56 height 12
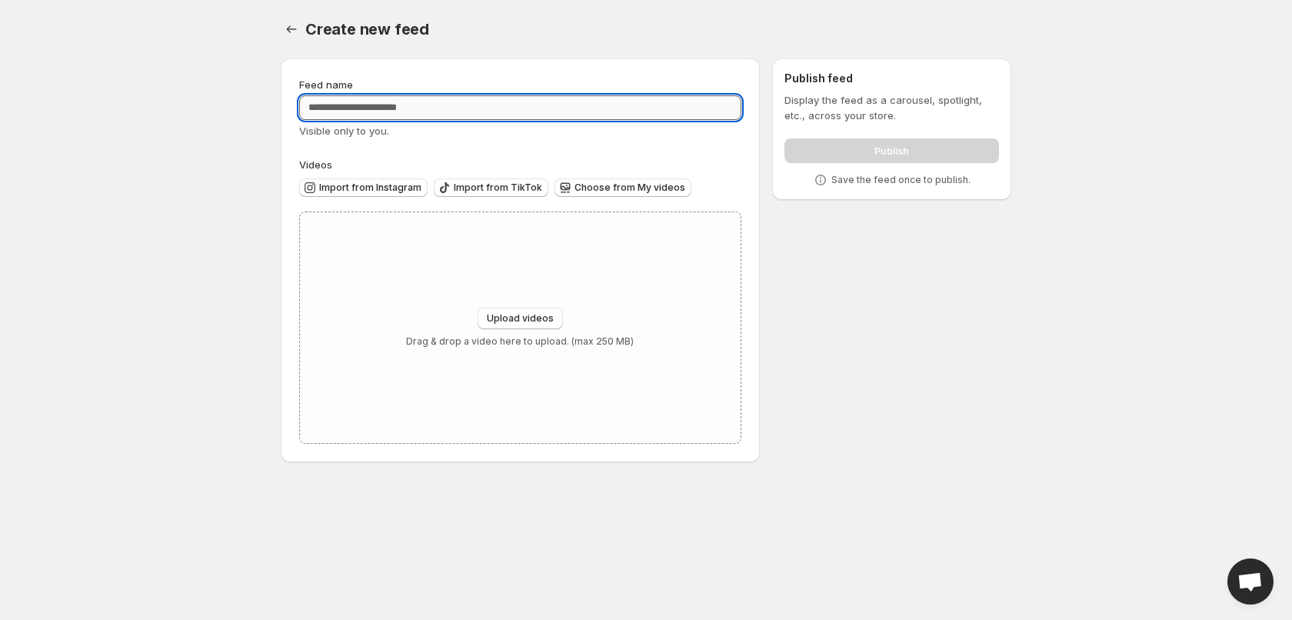
click at [480, 109] on input "Feed name" at bounding box center [520, 107] width 442 height 25
type input "********"
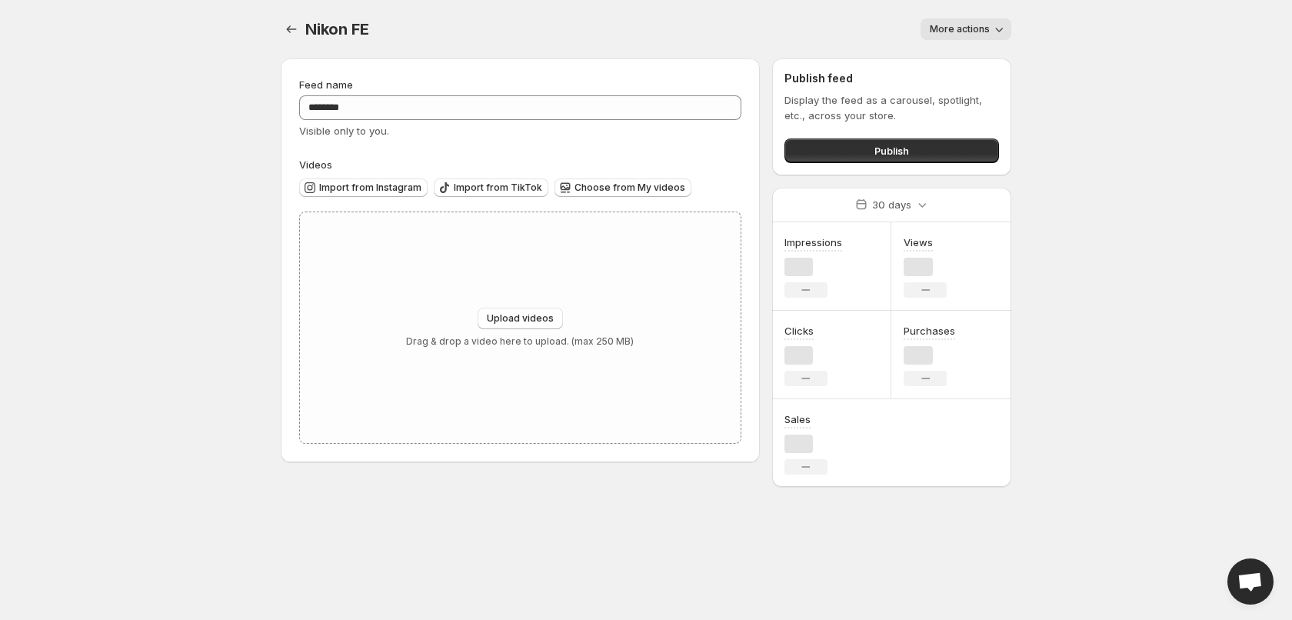
click at [347, 184] on span "Import from Instagram" at bounding box center [370, 187] width 102 height 12
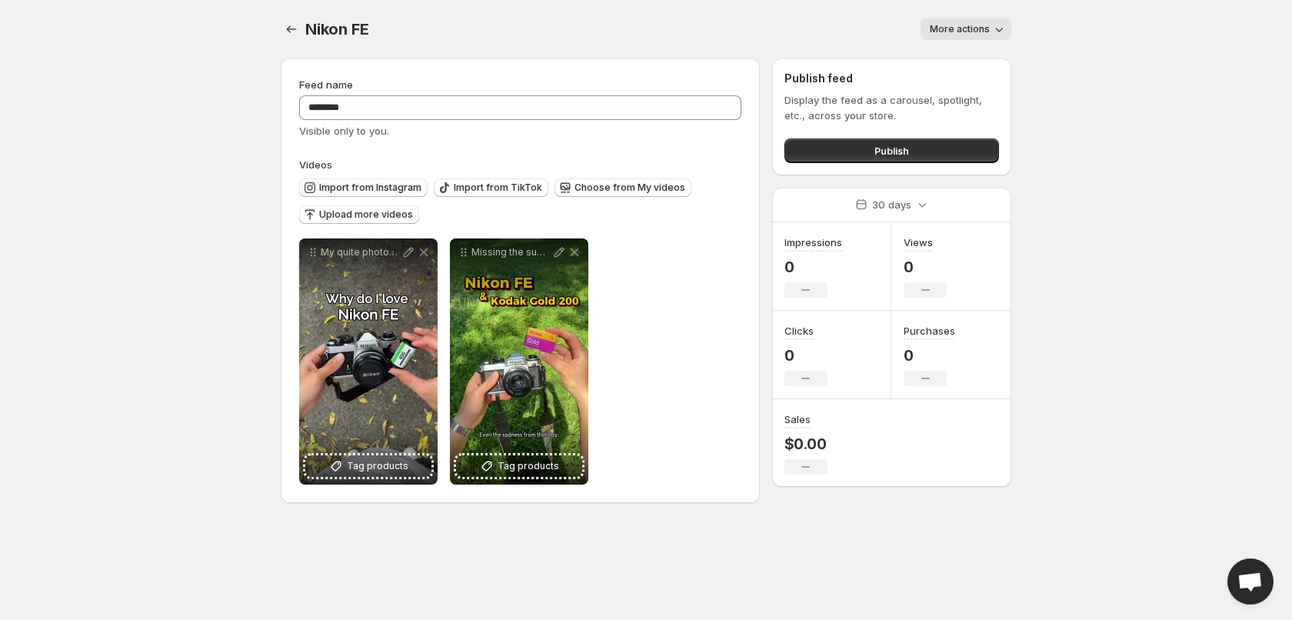
click at [373, 188] on span "Import from Instagram" at bounding box center [370, 187] width 102 height 12
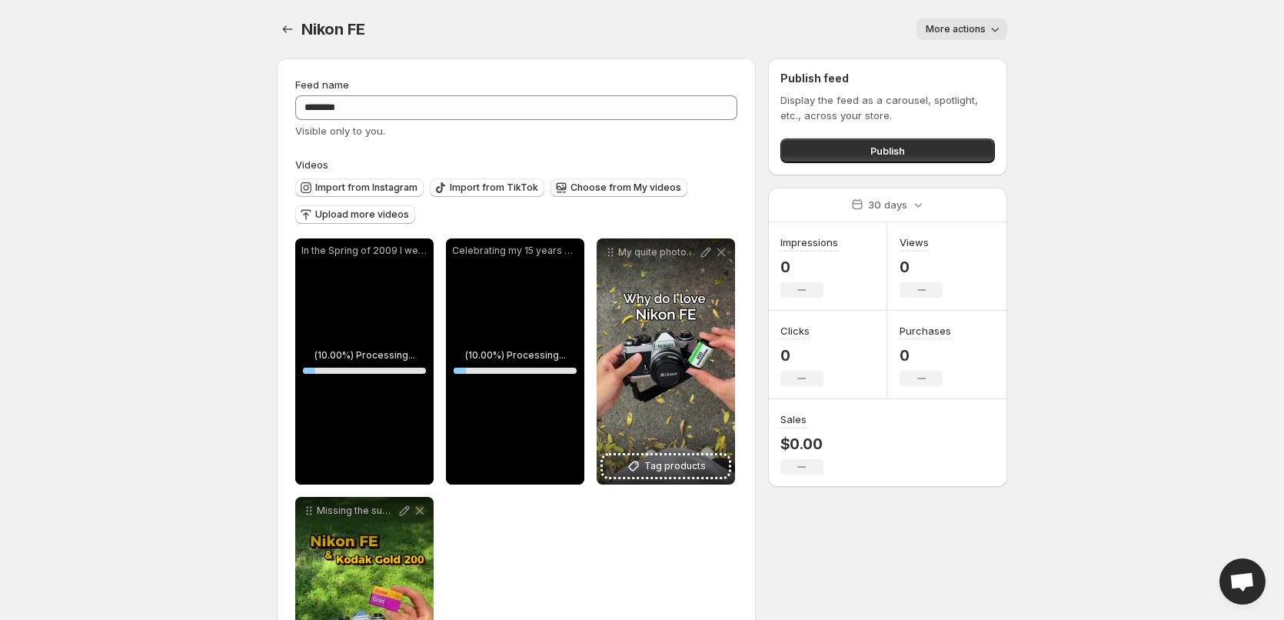
click at [617, 192] on span "Choose from My videos" at bounding box center [625, 187] width 111 height 12
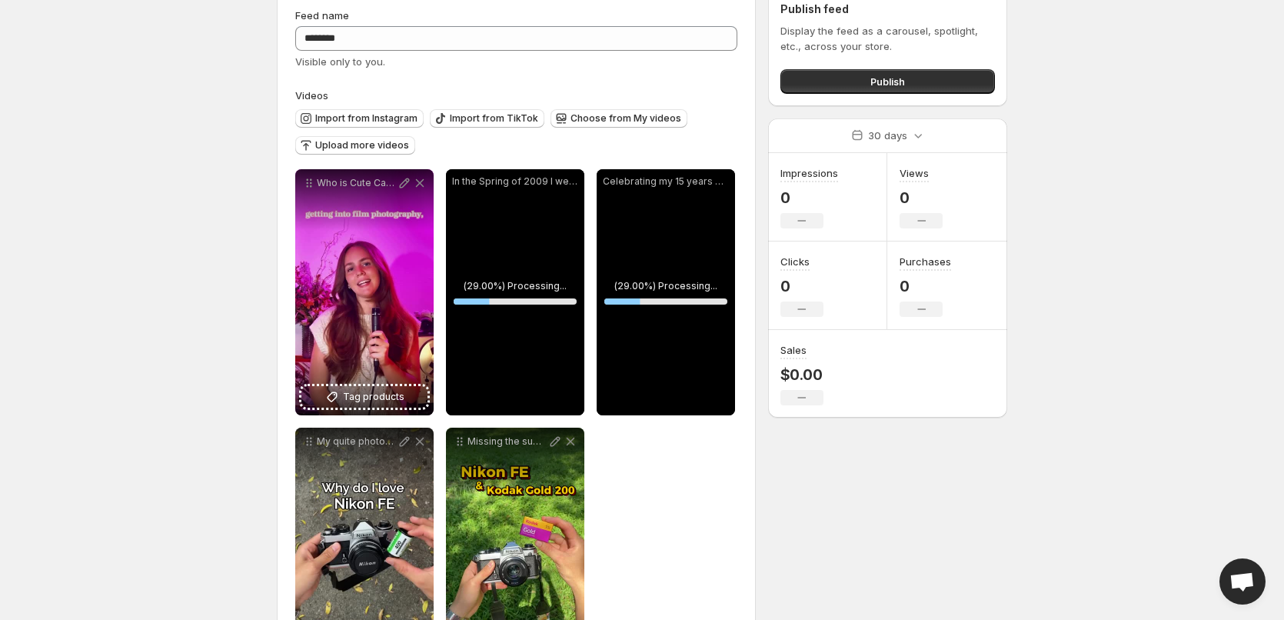
scroll to position [154, 0]
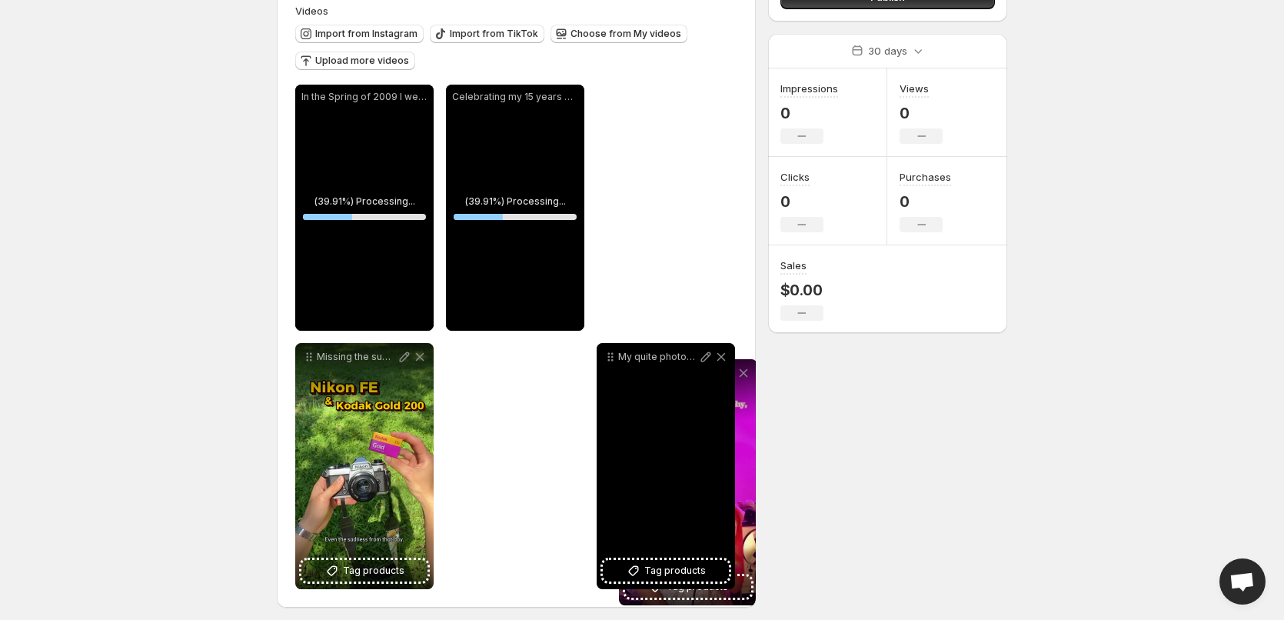
drag, startPoint x: 361, startPoint y: 213, endPoint x: 629, endPoint y: 375, distance: 312.9
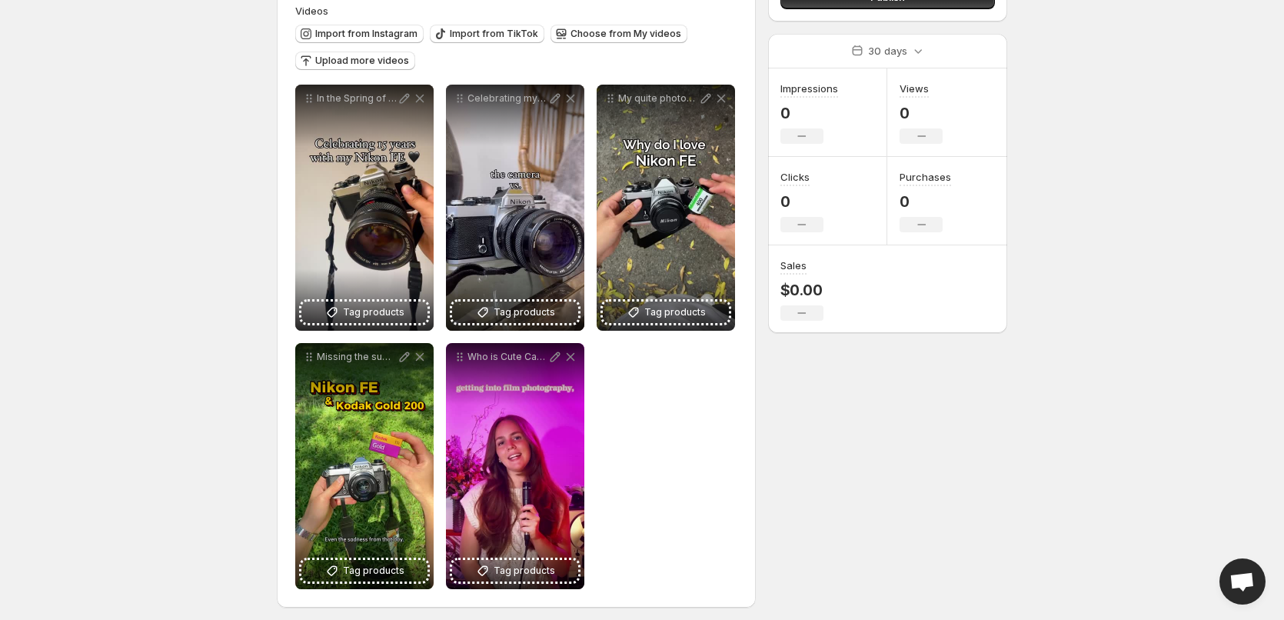
click at [171, 455] on body "**********" at bounding box center [642, 156] width 1284 height 620
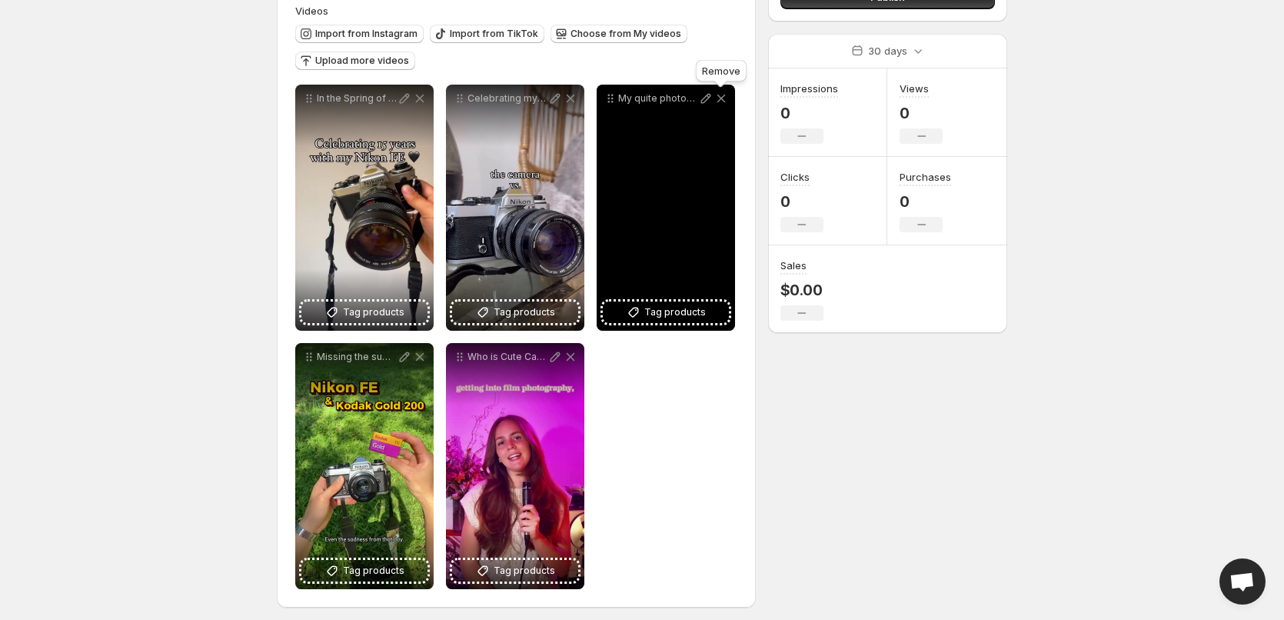
click at [719, 101] on icon at bounding box center [721, 99] width 8 height 8
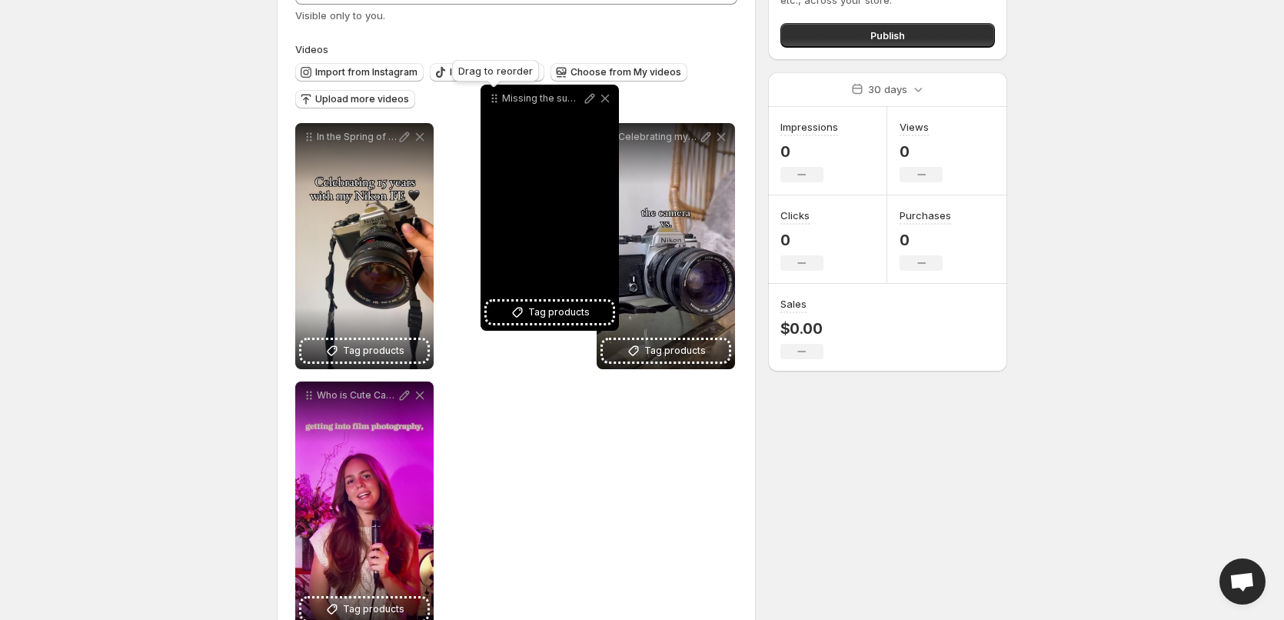
scroll to position [106, 0]
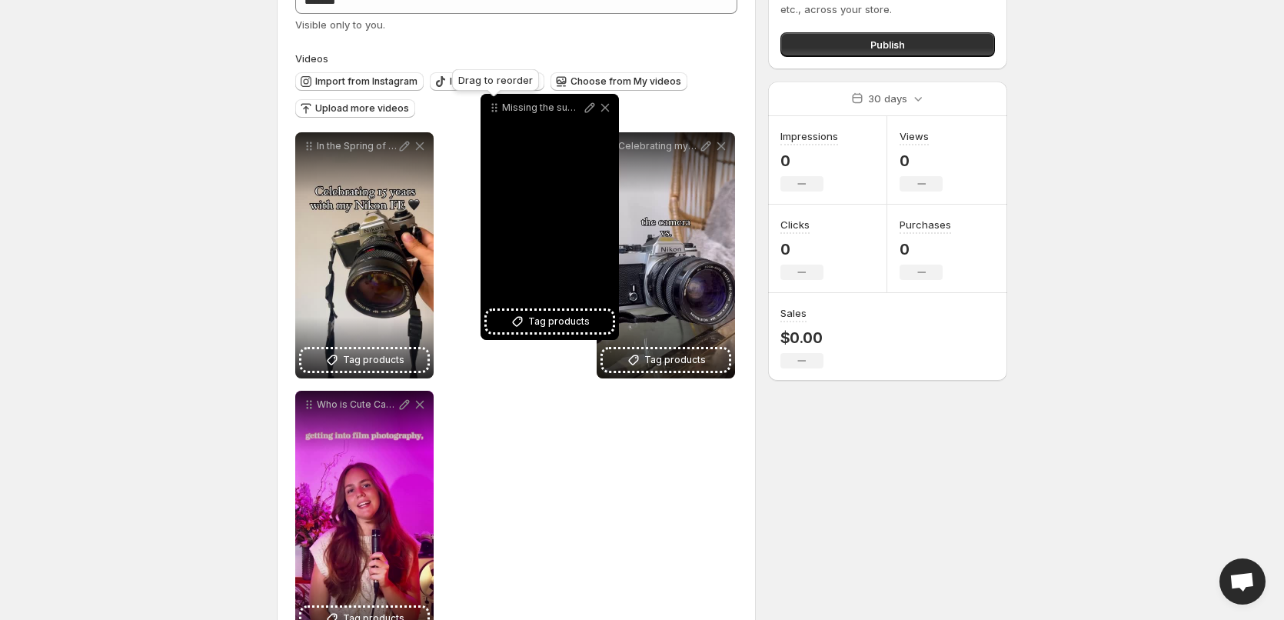
drag, startPoint x: 610, startPoint y: 100, endPoint x: 491, endPoint y: 99, distance: 119.2
click at [491, 100] on icon at bounding box center [494, 107] width 15 height 15
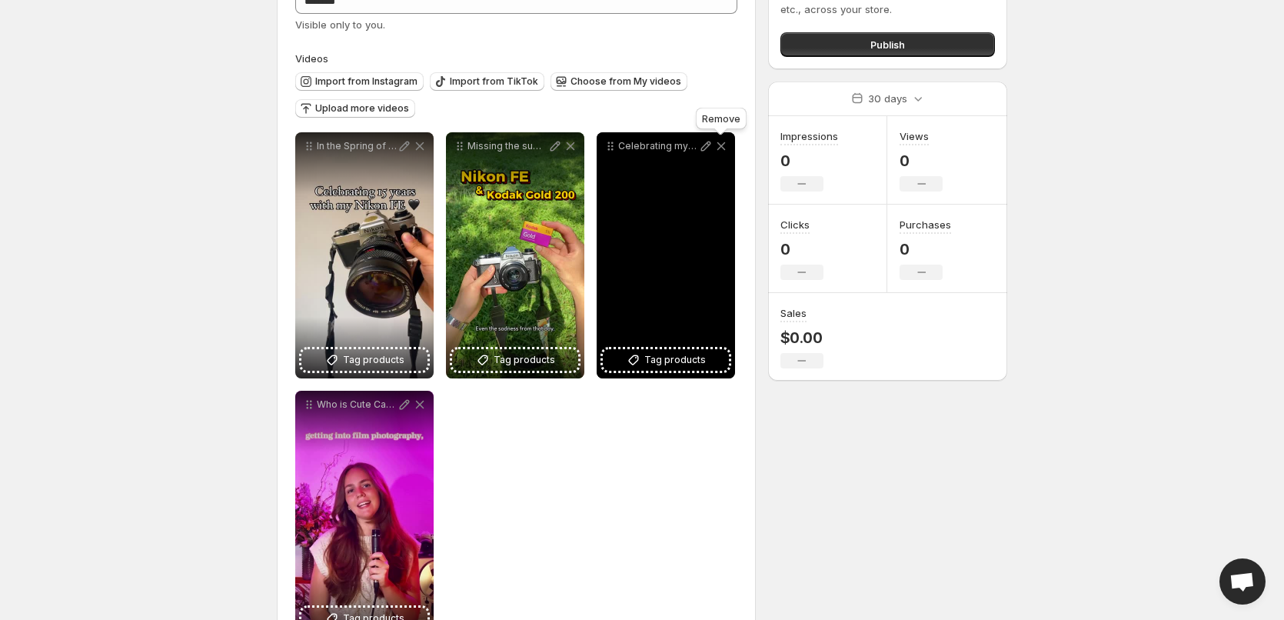
click at [719, 148] on icon at bounding box center [721, 146] width 8 height 8
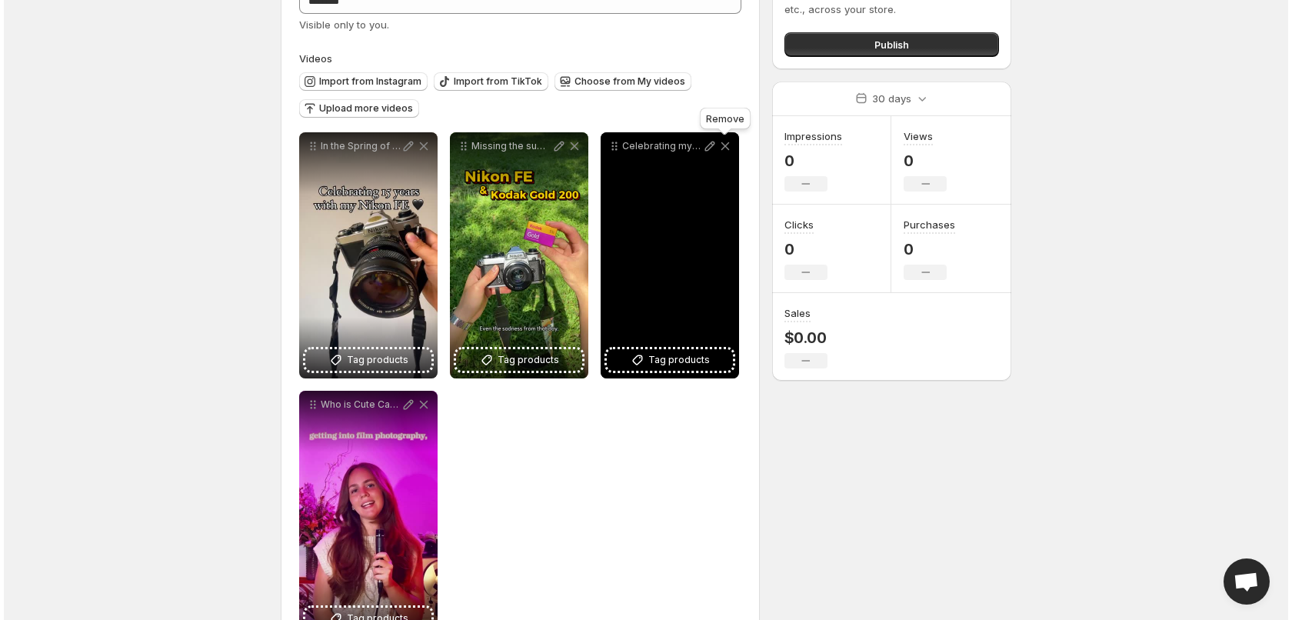
scroll to position [0, 0]
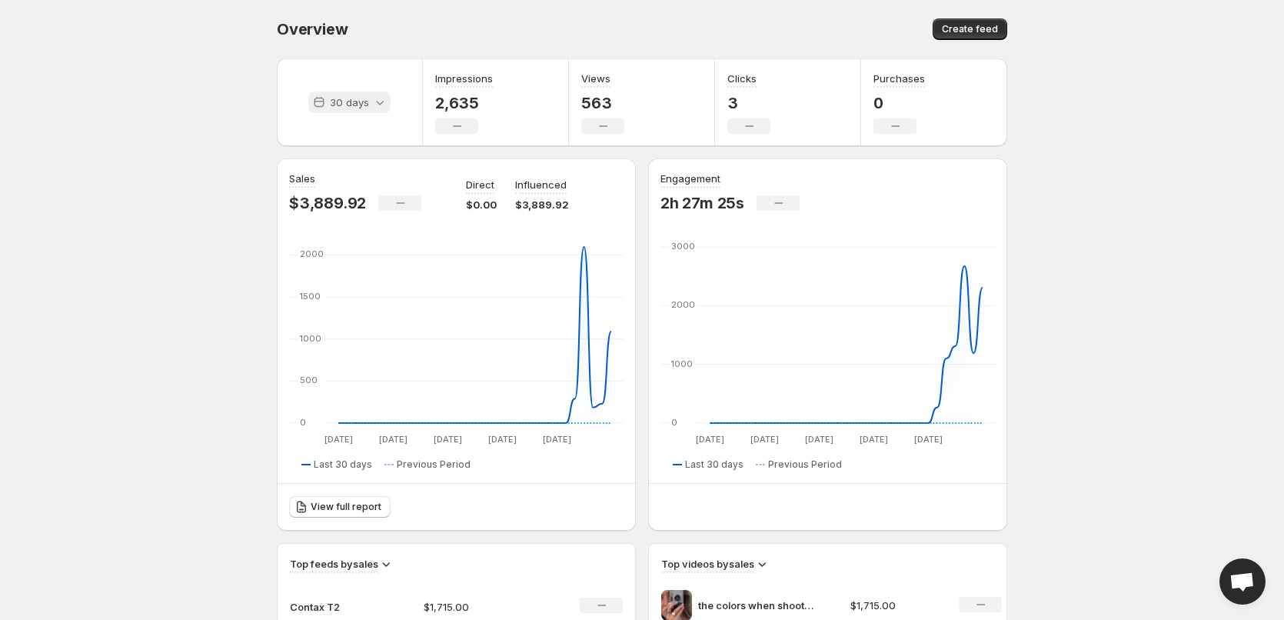
click at [347, 106] on p "30 days" at bounding box center [349, 102] width 39 height 15
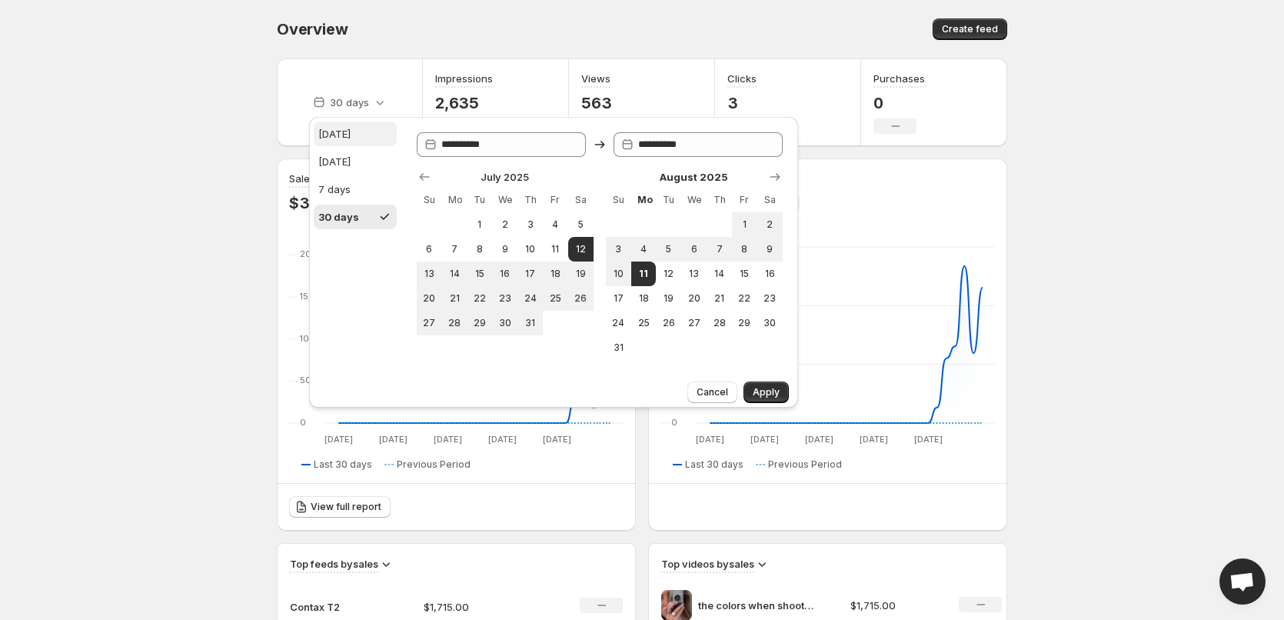
click at [345, 136] on div "[DATE]" at bounding box center [334, 133] width 32 height 15
type input "**********"
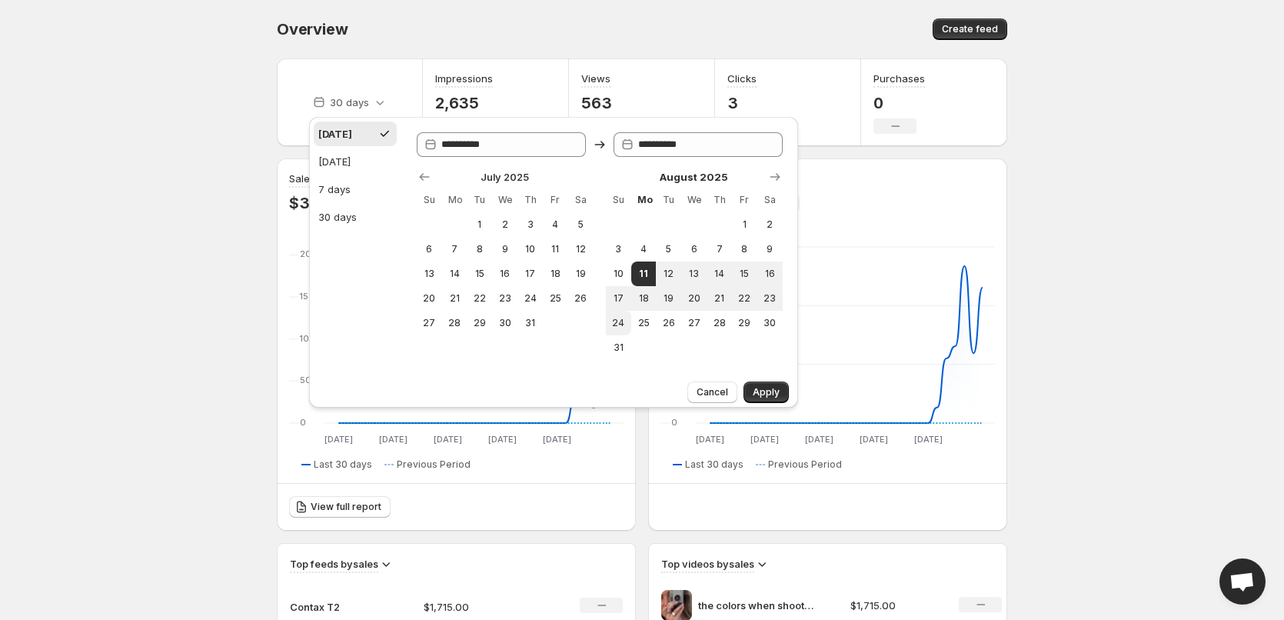
click at [773, 384] on button "Apply" at bounding box center [765, 392] width 45 height 22
